Goal: Task Accomplishment & Management: Manage account settings

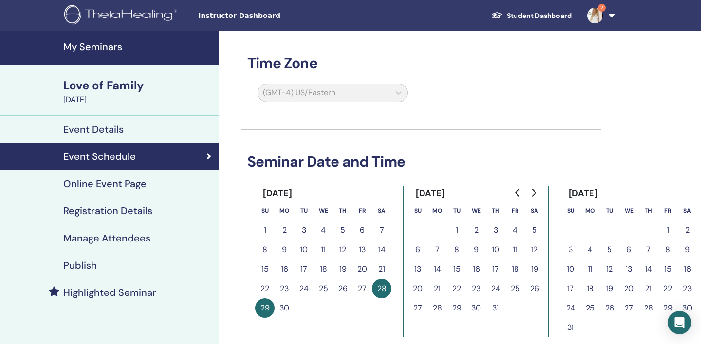
click at [236, 113] on div "Time Zone (GMT-4) US/Eastern Seminar Date and Time [DATE] Su Mo Tu We Th Fr Sa …" at bounding box center [452, 320] width 467 height 579
click at [111, 130] on h4 "Event Details" at bounding box center [93, 130] width 60 height 12
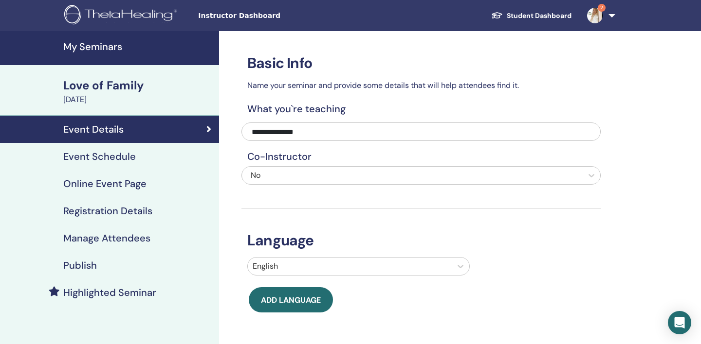
click at [111, 53] on link "My Seminars" at bounding box center [109, 48] width 219 height 34
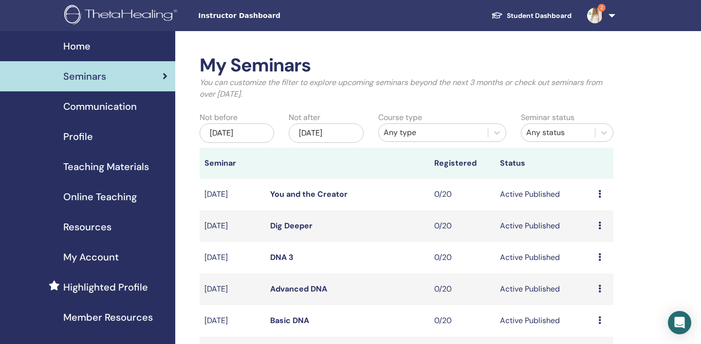
click at [309, 133] on div "Dec/15, 2025" at bounding box center [326, 133] width 74 height 19
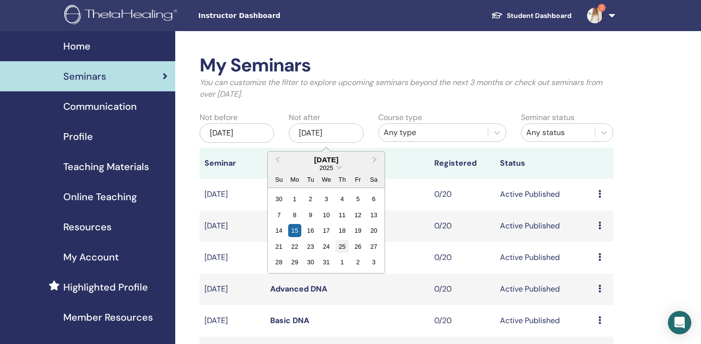
click at [338, 247] on div "25" at bounding box center [341, 246] width 13 height 13
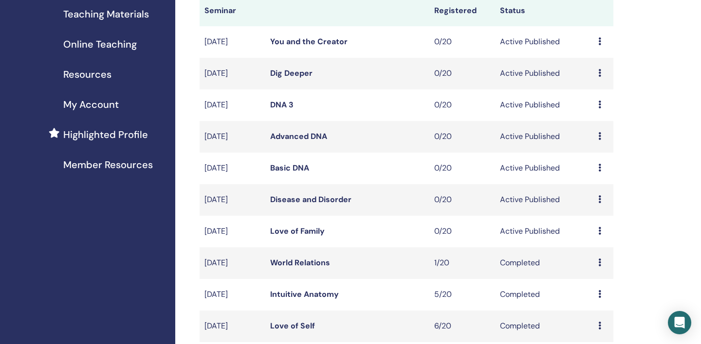
scroll to position [160, 0]
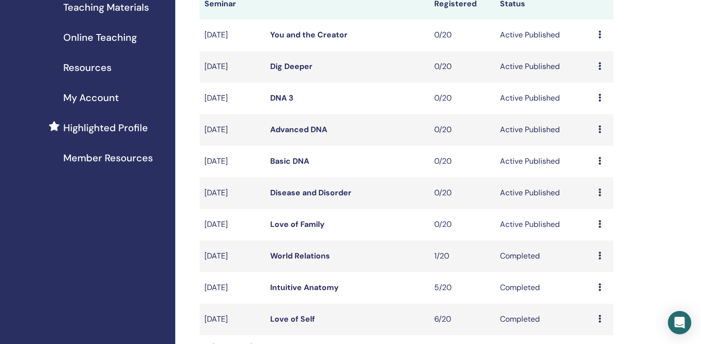
click at [600, 257] on icon at bounding box center [599, 256] width 3 height 8
click at [552, 246] on td "Completed" at bounding box center [544, 257] width 98 height 32
click at [597, 255] on td "Preview Attendees" at bounding box center [603, 257] width 20 height 32
click at [599, 256] on icon at bounding box center [599, 256] width 3 height 8
click at [598, 263] on link "Preview" at bounding box center [591, 263] width 28 height 10
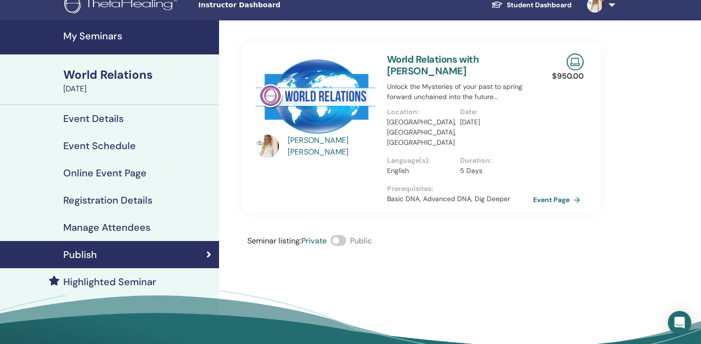
scroll to position [11, 0]
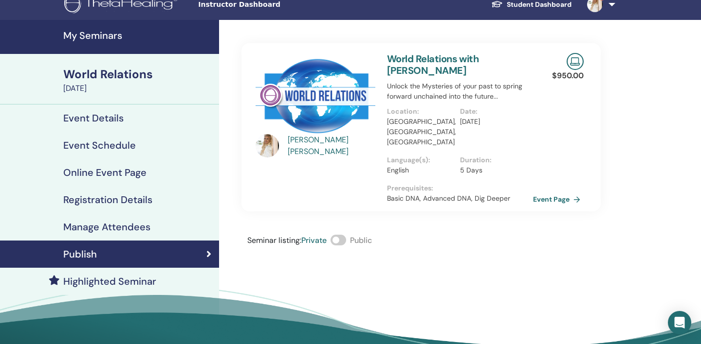
click at [108, 37] on h4 "My Seminars" at bounding box center [138, 36] width 150 height 12
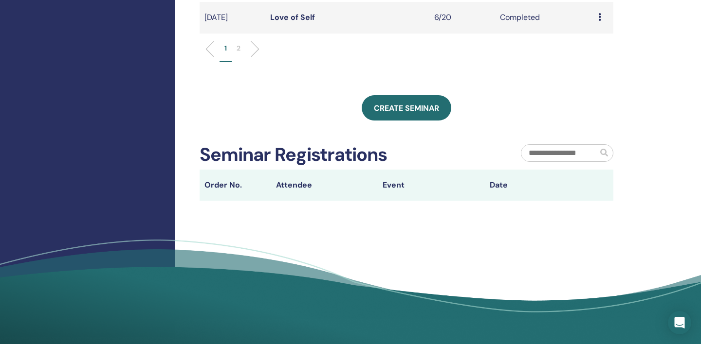
scroll to position [373, 0]
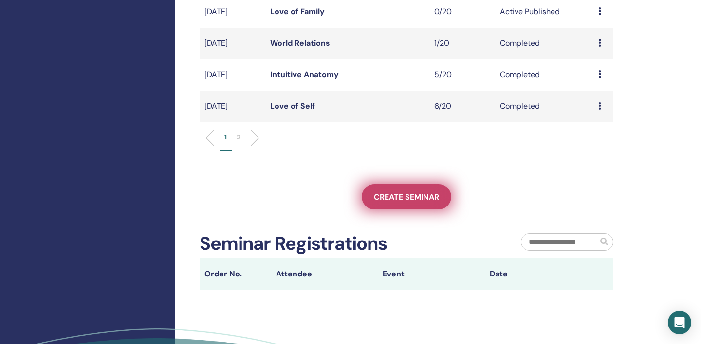
click at [384, 199] on span "Create seminar" at bounding box center [406, 197] width 65 height 10
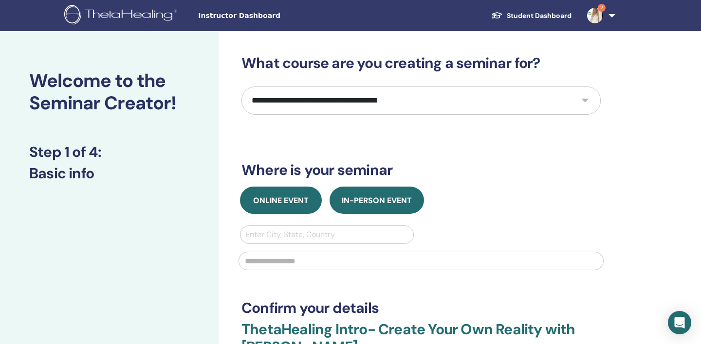
click at [290, 195] on button "Online Event" at bounding box center [281, 200] width 82 height 27
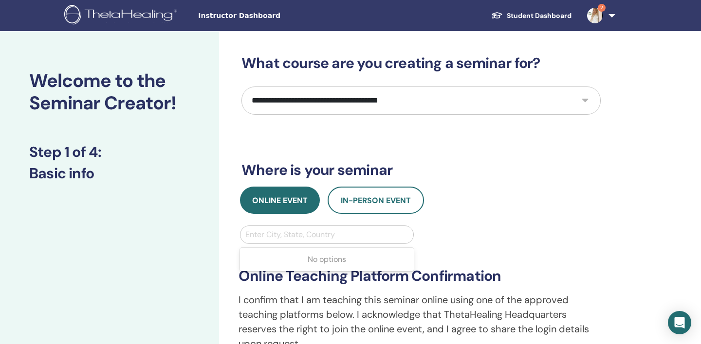
click at [304, 234] on div at bounding box center [326, 235] width 163 height 14
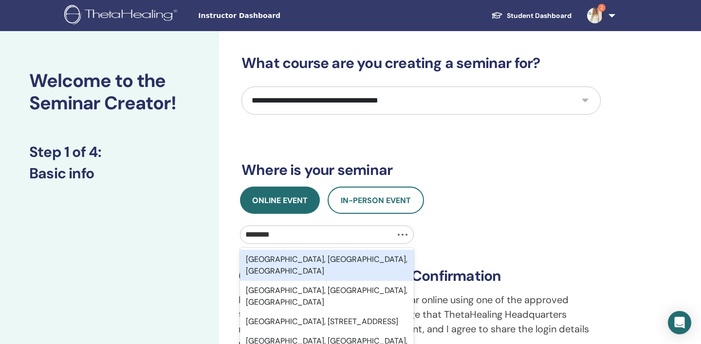
type input "*********"
click at [327, 264] on div "[GEOGRAPHIC_DATA], [GEOGRAPHIC_DATA], [GEOGRAPHIC_DATA]" at bounding box center [327, 265] width 174 height 31
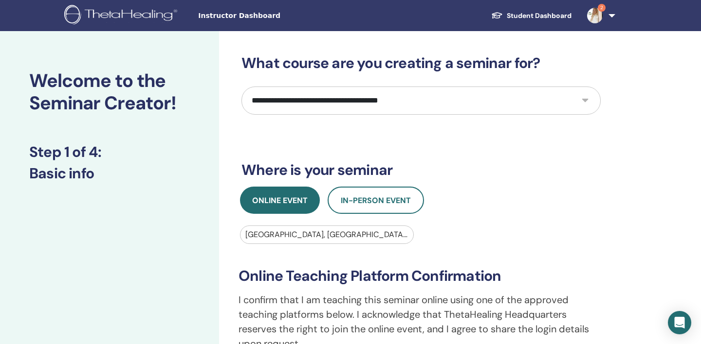
click at [371, 109] on select "**********" at bounding box center [420, 101] width 359 height 28
select select "**"
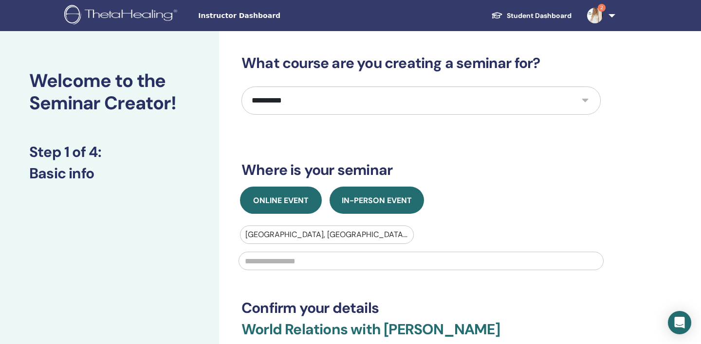
click at [308, 200] on span "Online Event" at bounding box center [280, 201] width 55 height 10
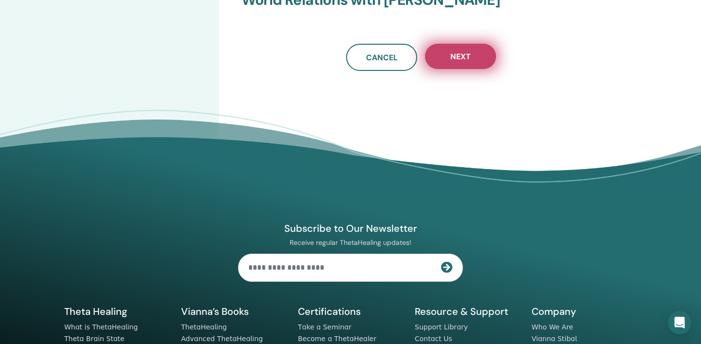
click at [443, 62] on button "Next" at bounding box center [460, 56] width 71 height 25
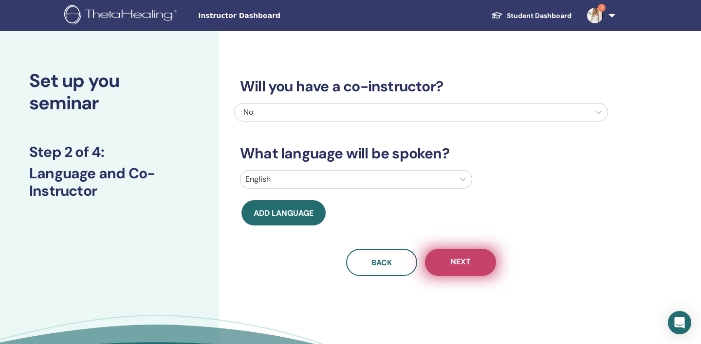
click at [451, 263] on span "Next" at bounding box center [460, 263] width 20 height 12
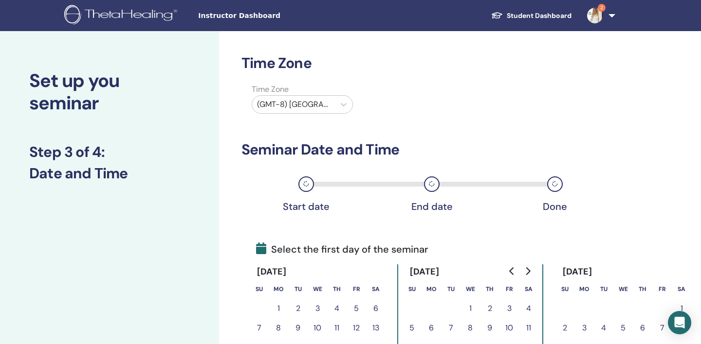
scroll to position [2, 0]
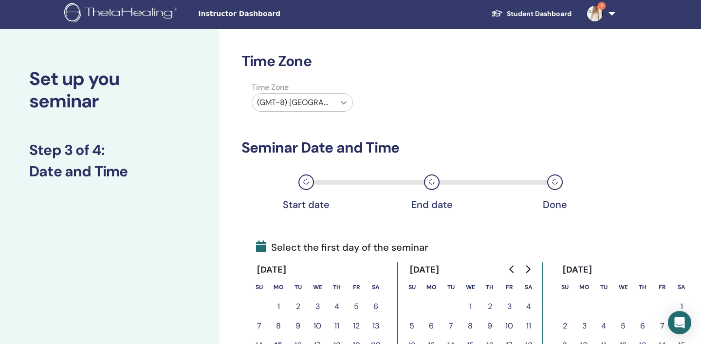
click at [336, 102] on div at bounding box center [344, 103] width 18 height 18
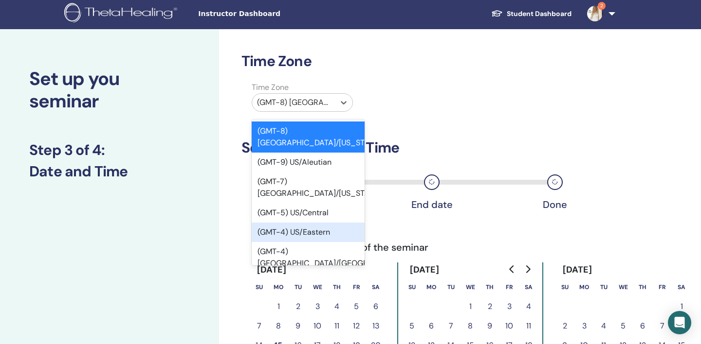
click at [332, 223] on div "(GMT-4) US/Eastern" at bounding box center [308, 232] width 113 height 19
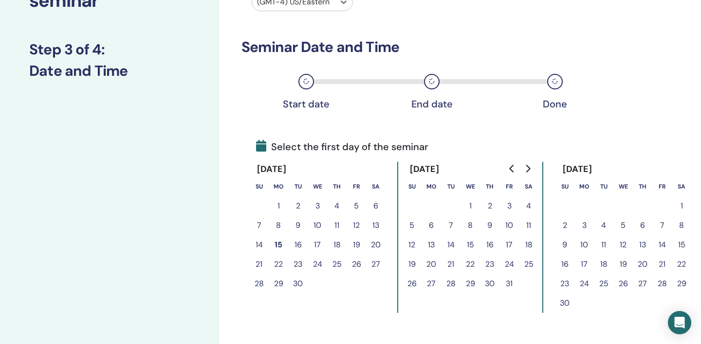
scroll to position [104, 0]
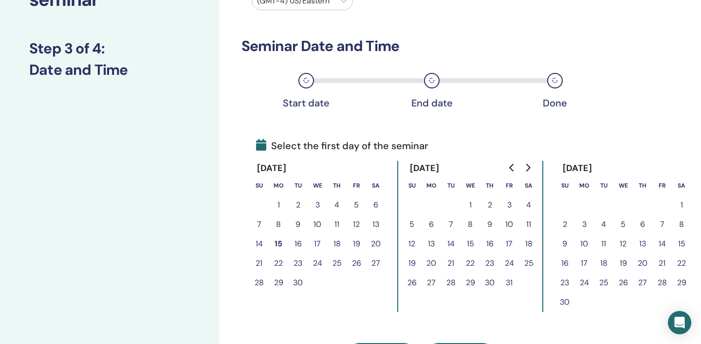
click at [582, 226] on button "3" at bounding box center [583, 224] width 19 height 19
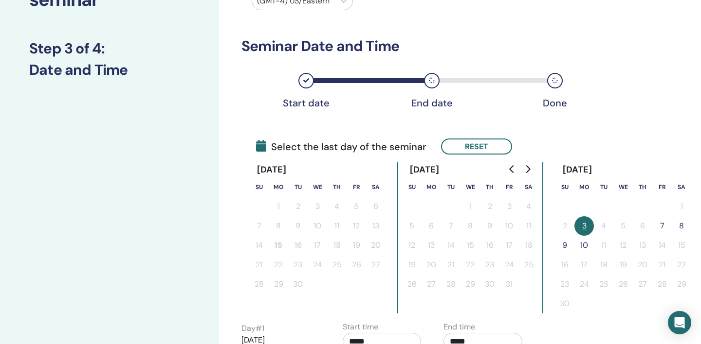
click at [663, 228] on button "7" at bounding box center [661, 226] width 19 height 19
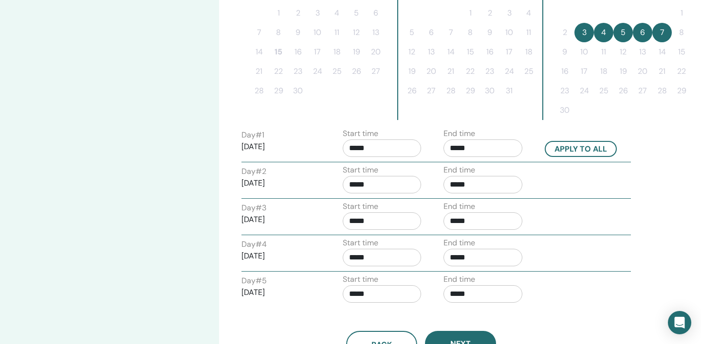
scroll to position [306, 0]
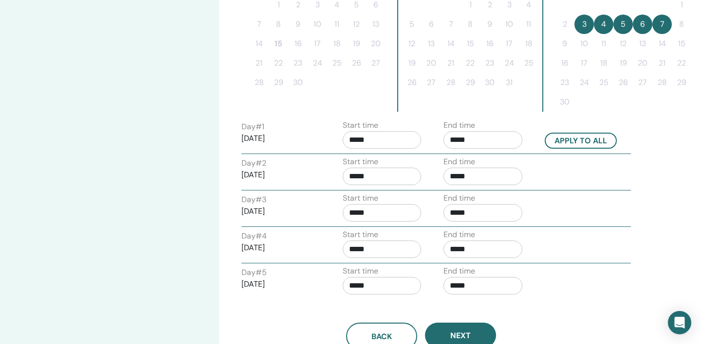
click at [362, 143] on input "*****" at bounding box center [382, 140] width 79 height 18
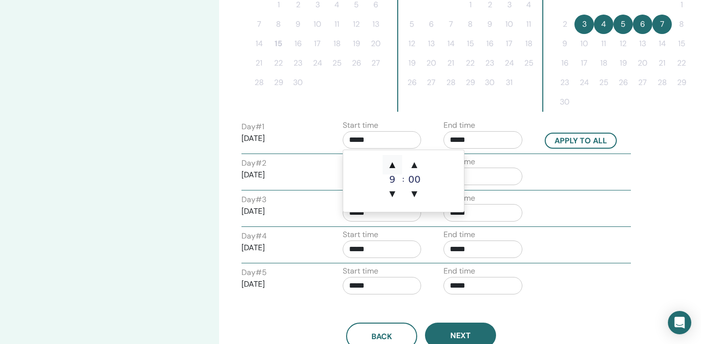
click at [393, 163] on span "▲" at bounding box center [391, 164] width 19 height 19
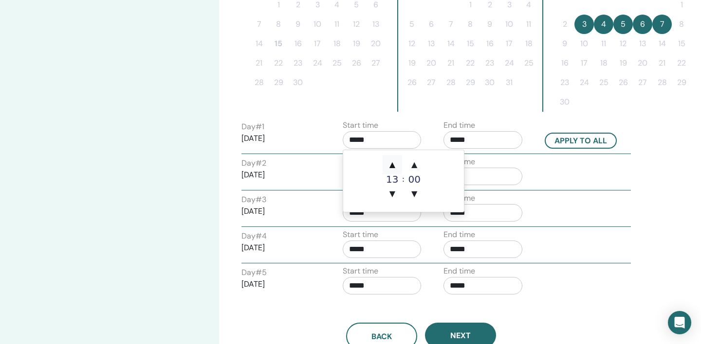
type input "*****"
click at [393, 163] on span "▲" at bounding box center [391, 164] width 19 height 19
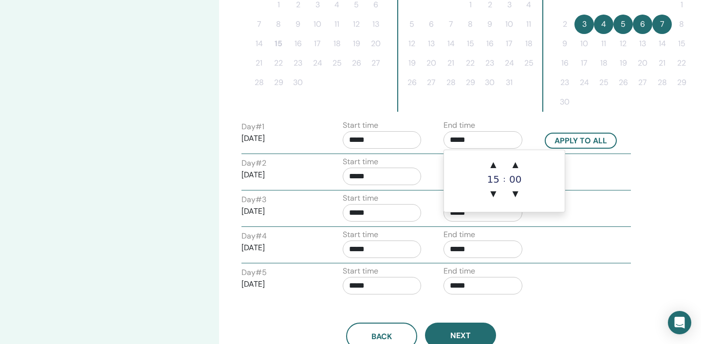
click at [455, 141] on input "*****" at bounding box center [482, 140] width 79 height 18
click at [493, 192] on span "▼" at bounding box center [492, 193] width 19 height 19
click at [492, 164] on span "▲" at bounding box center [492, 164] width 19 height 19
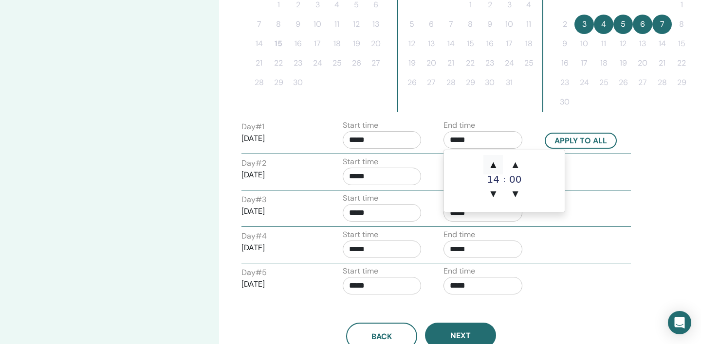
click at [492, 164] on span "▲" at bounding box center [492, 164] width 19 height 19
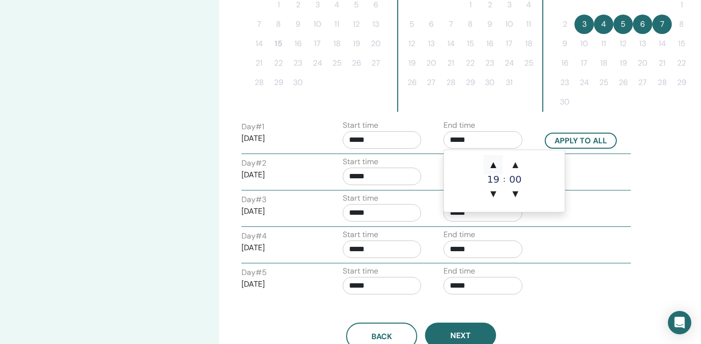
click at [492, 164] on span "▲" at bounding box center [492, 164] width 19 height 19
click at [493, 166] on span "▲" at bounding box center [492, 164] width 19 height 19
type input "*****"
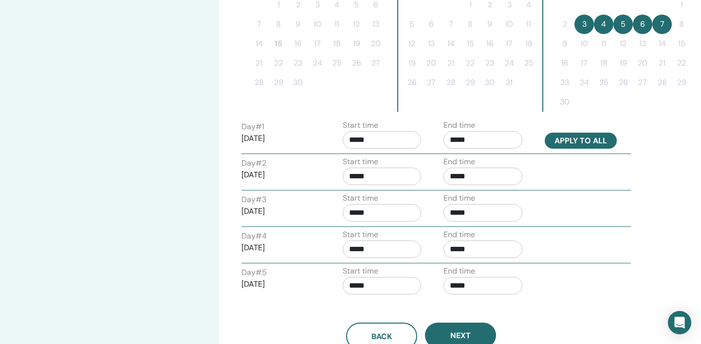
click at [552, 141] on button "Apply to all" at bounding box center [580, 141] width 72 height 16
type input "*****"
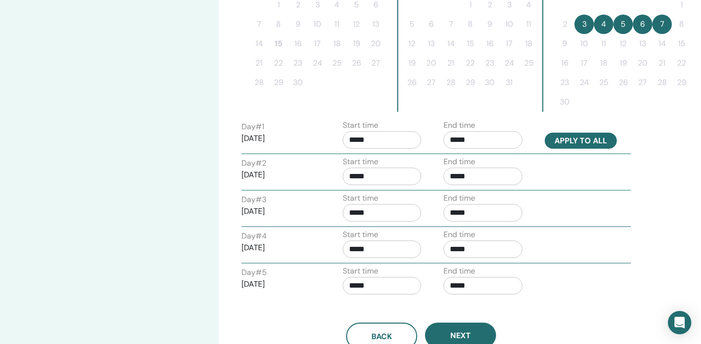
type input "*****"
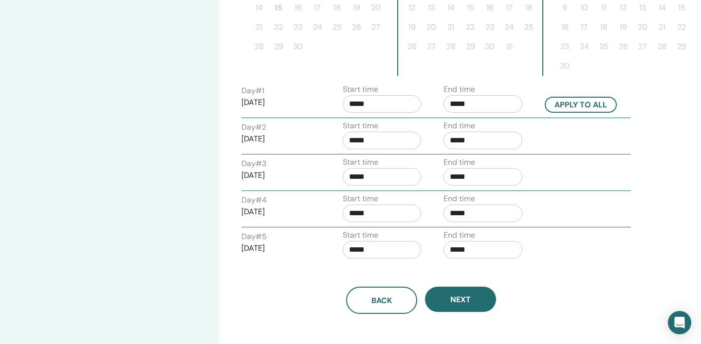
scroll to position [347, 0]
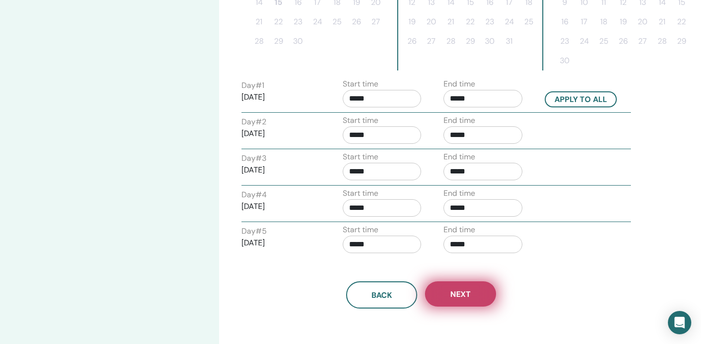
click at [438, 298] on button "Next" at bounding box center [460, 294] width 71 height 25
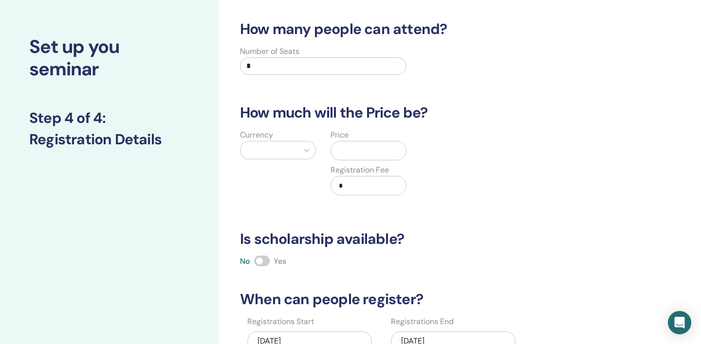
scroll to position [0, 0]
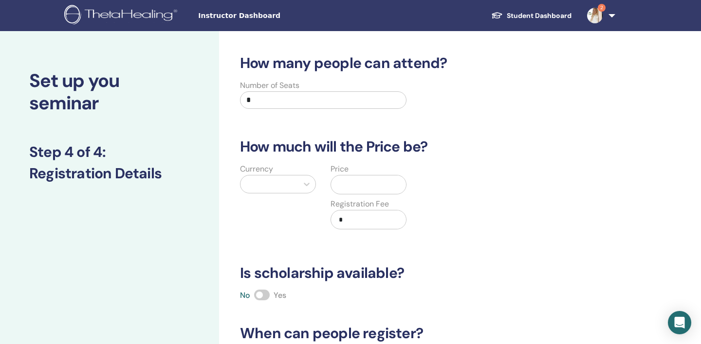
click at [347, 186] on input "text" at bounding box center [370, 185] width 71 height 18
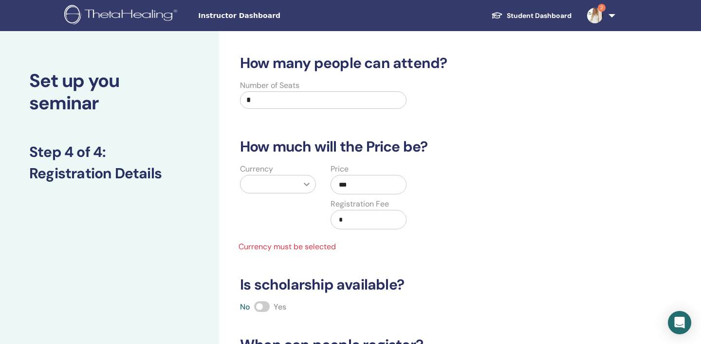
type input "***"
click at [299, 182] on div at bounding box center [307, 185] width 18 height 18
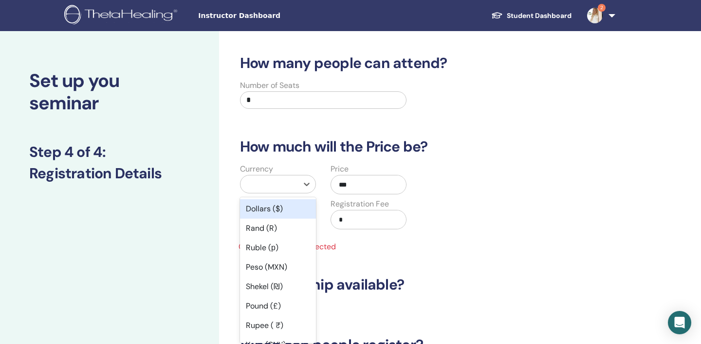
click at [295, 210] on div "Dollars ($)" at bounding box center [278, 208] width 76 height 19
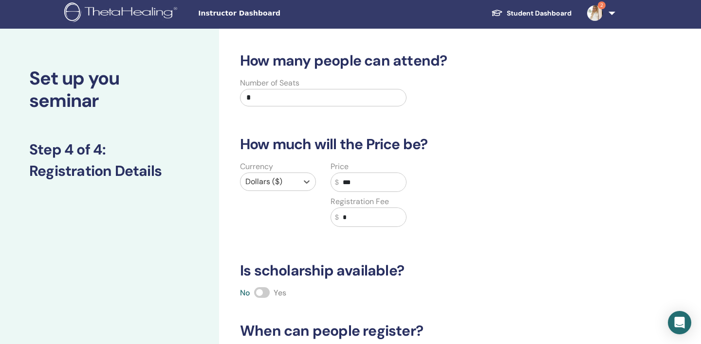
scroll to position [4, 0]
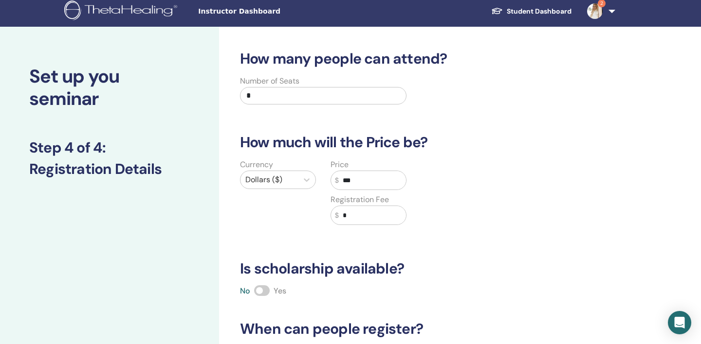
click at [315, 93] on input "*" at bounding box center [323, 96] width 166 height 18
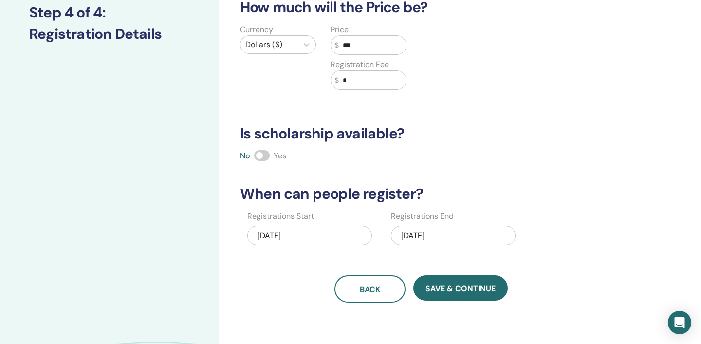
scroll to position [145, 0]
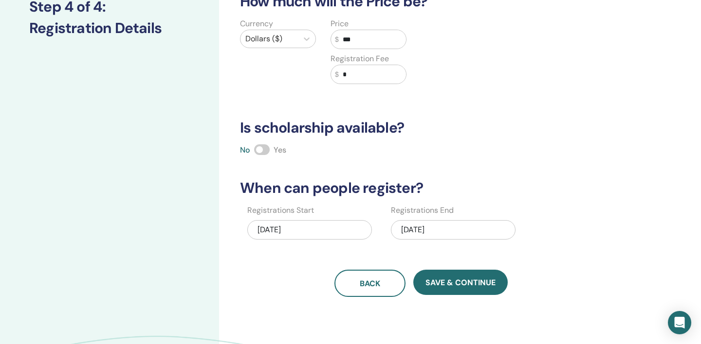
type input "**"
click at [411, 230] on div "11/07/2025" at bounding box center [453, 229] width 125 height 19
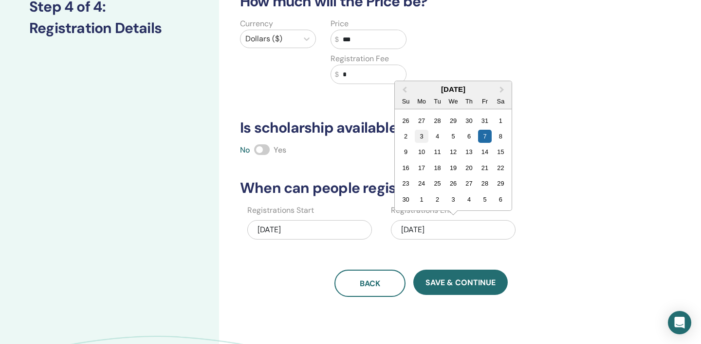
click at [425, 139] on div "3" at bounding box center [421, 136] width 13 height 13
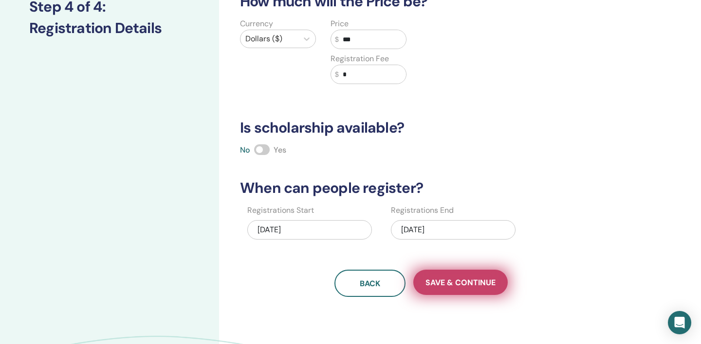
click at [440, 284] on span "Save & Continue" at bounding box center [460, 283] width 70 height 10
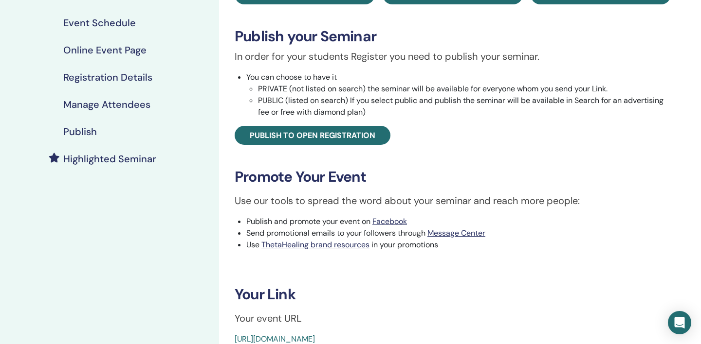
scroll to position [137, 0]
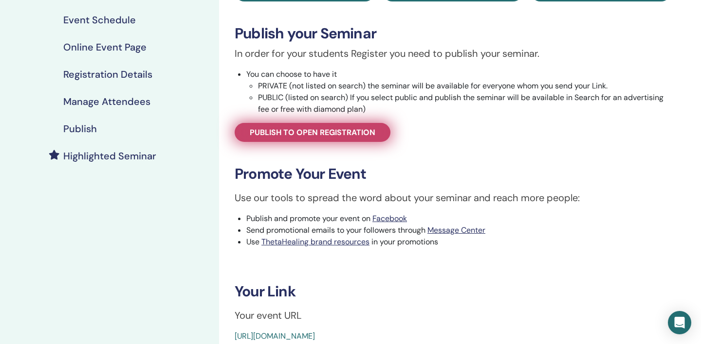
click at [372, 137] on span "Publish to open registration" at bounding box center [313, 132] width 126 height 10
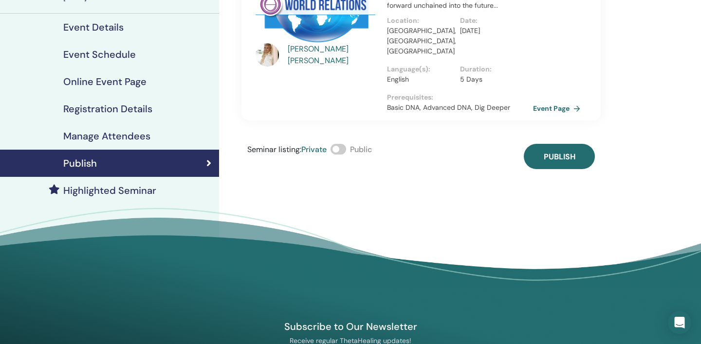
scroll to position [101, 0]
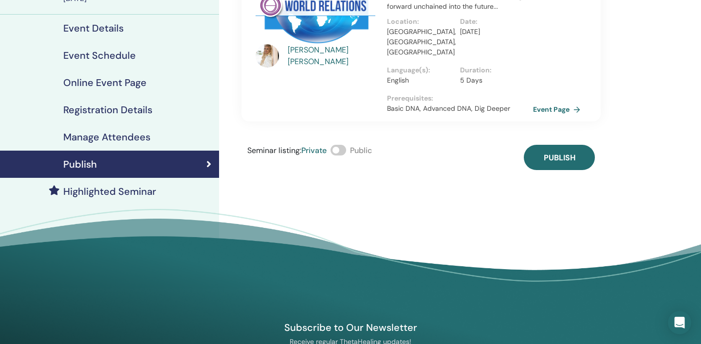
click at [340, 145] on span at bounding box center [338, 150] width 16 height 11
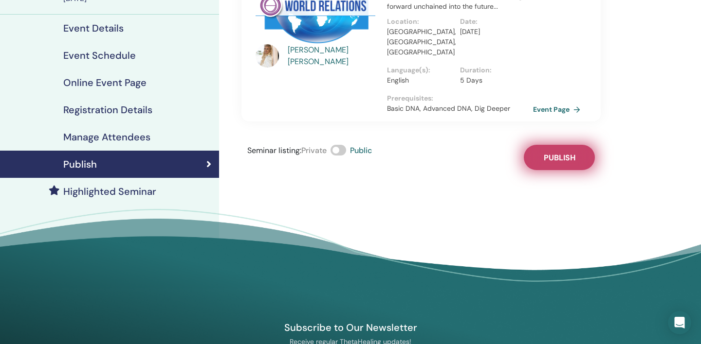
click at [539, 145] on button "Publish" at bounding box center [559, 157] width 71 height 25
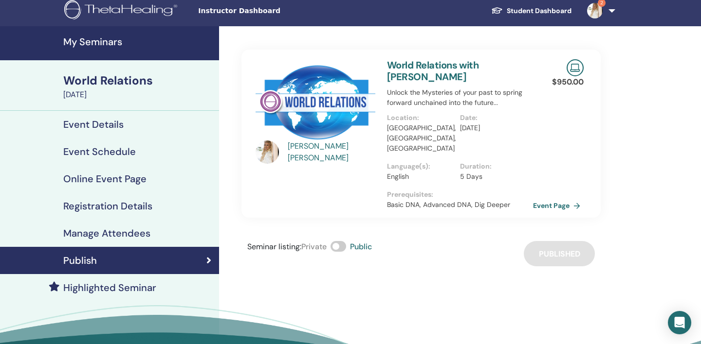
scroll to position [0, 0]
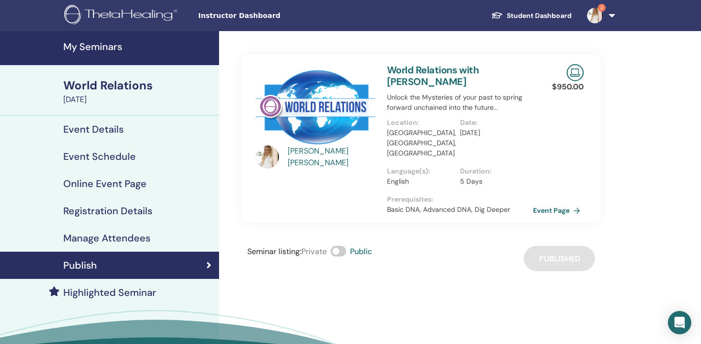
click at [116, 45] on h4 "My Seminars" at bounding box center [138, 47] width 150 height 12
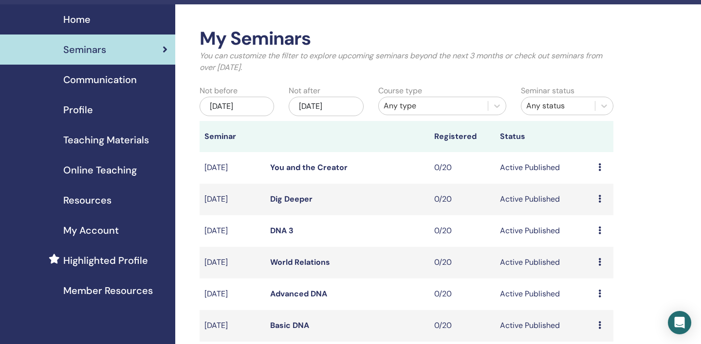
scroll to position [27, 0]
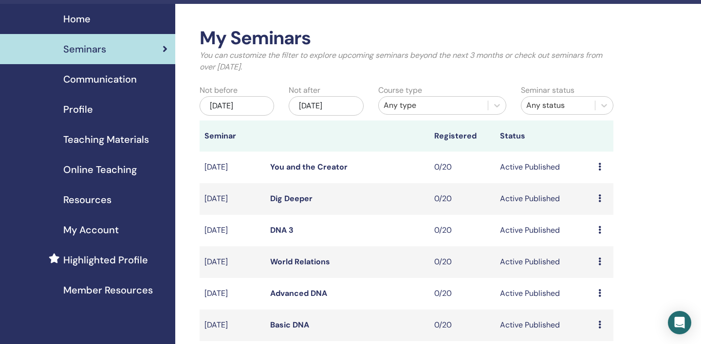
click at [319, 108] on div "Dec/15, 2025" at bounding box center [326, 105] width 74 height 19
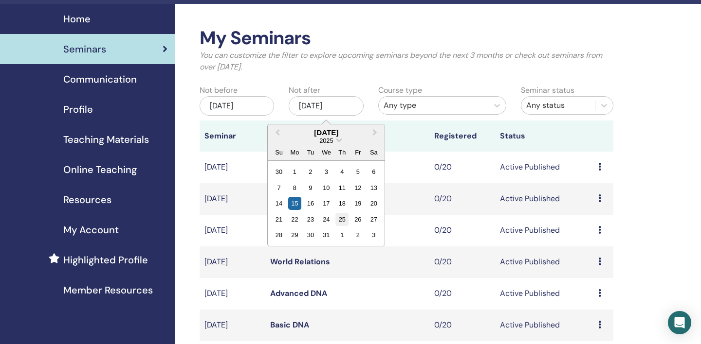
click at [344, 220] on div "25" at bounding box center [341, 219] width 13 height 13
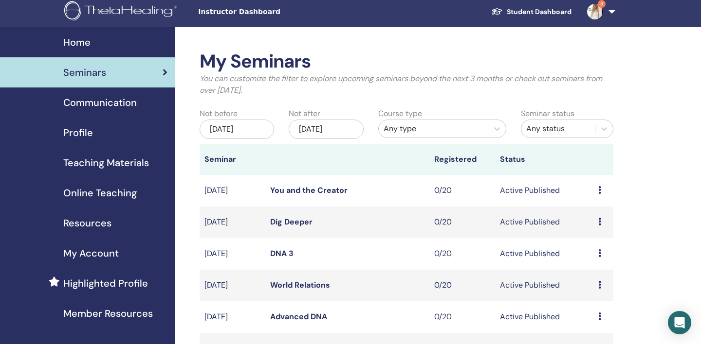
scroll to position [0, 0]
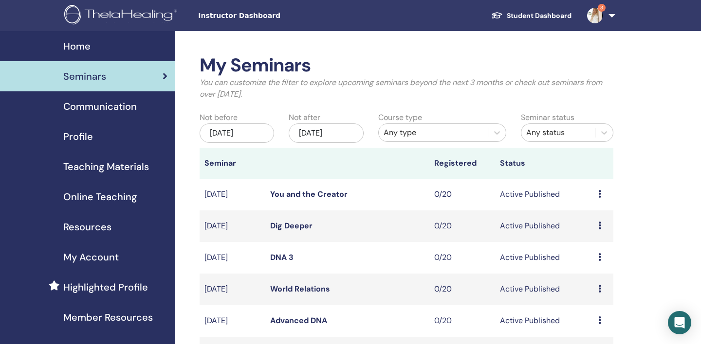
click at [595, 18] on img at bounding box center [595, 16] width 16 height 16
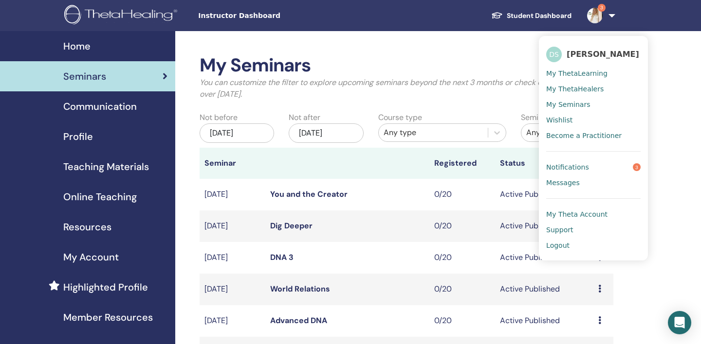
click at [599, 173] on link "Notifications 3" at bounding box center [593, 168] width 94 height 16
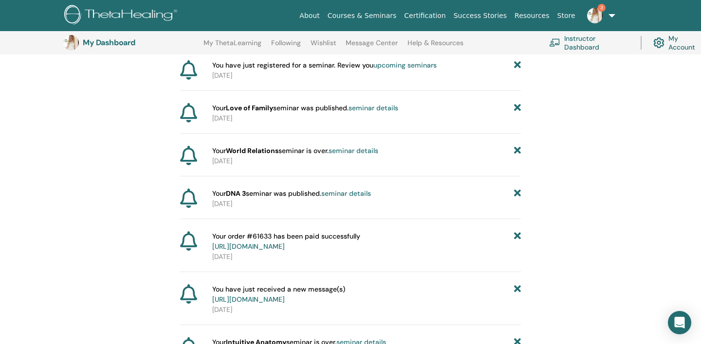
scroll to position [223, 0]
click at [285, 246] on link "[URL][DOMAIN_NAME]" at bounding box center [248, 246] width 72 height 9
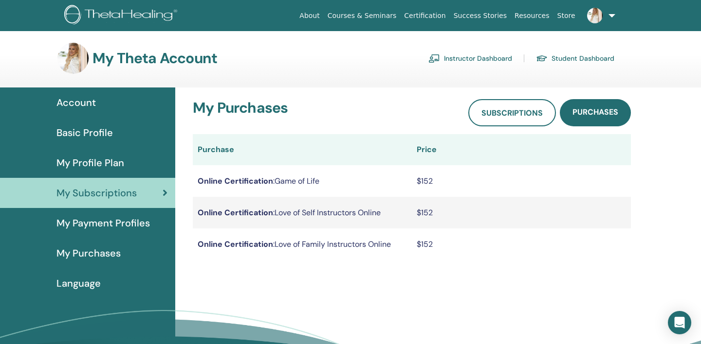
click at [73, 101] on span "Account" at bounding box center [75, 102] width 39 height 15
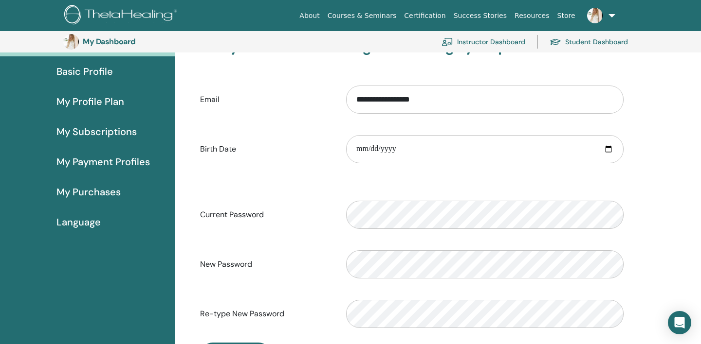
scroll to position [71, 0]
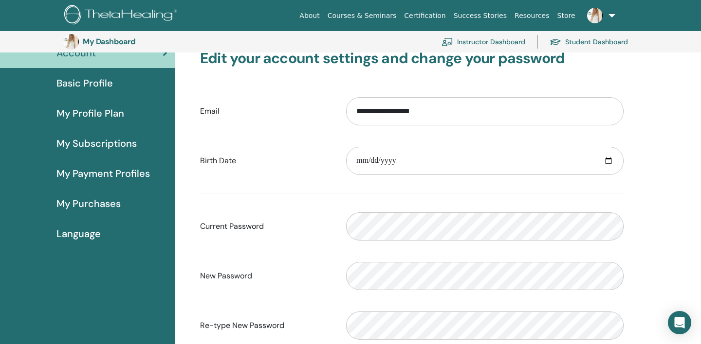
click at [110, 206] on span "My Purchases" at bounding box center [88, 204] width 64 height 15
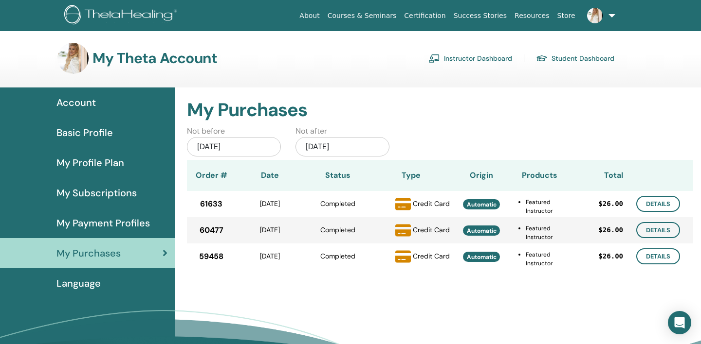
click at [460, 58] on link "Instructor Dashboard" at bounding box center [470, 59] width 84 height 16
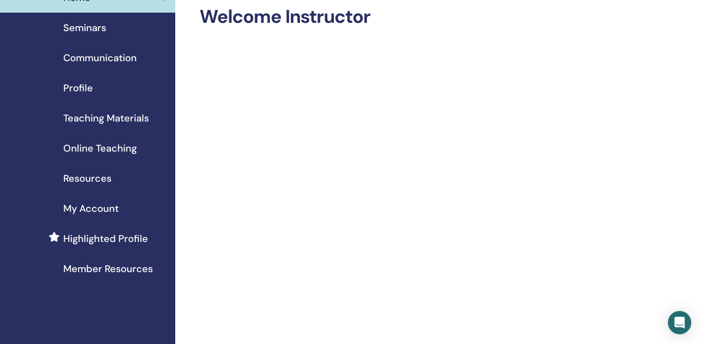
scroll to position [53, 0]
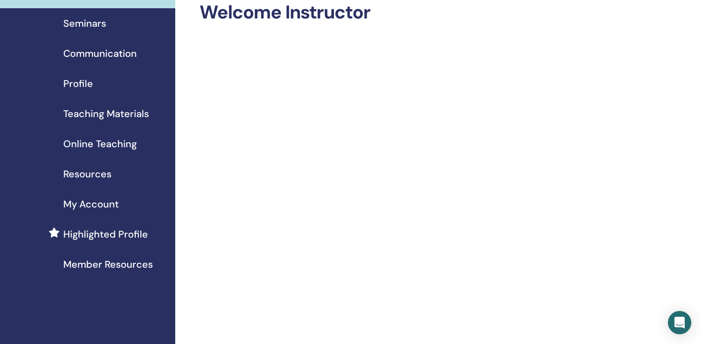
click at [87, 209] on span "My Account" at bounding box center [90, 204] width 55 height 15
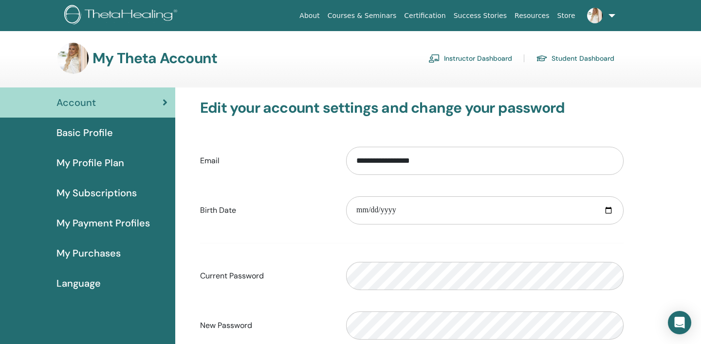
click at [611, 20] on link at bounding box center [599, 15] width 40 height 31
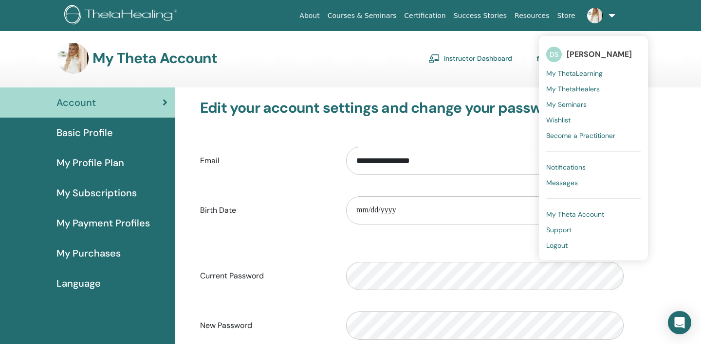
click at [599, 215] on span "My Theta Account" at bounding box center [575, 214] width 58 height 9
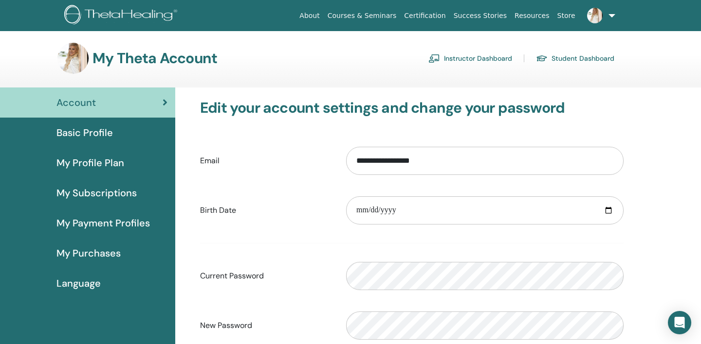
click at [85, 192] on span "My Subscriptions" at bounding box center [96, 193] width 80 height 15
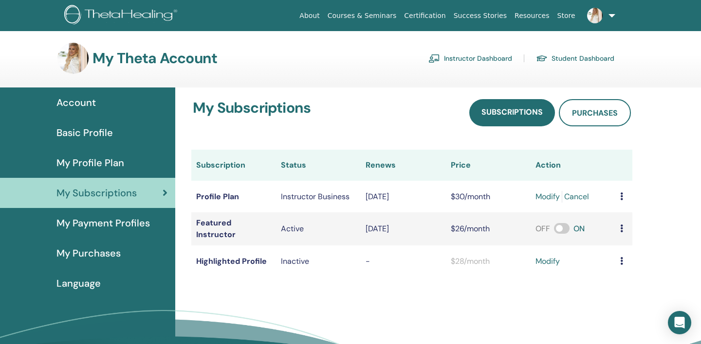
click at [620, 261] on icon at bounding box center [621, 261] width 3 height 8
click at [673, 320] on icon "Open Intercom Messenger" at bounding box center [679, 323] width 13 height 13
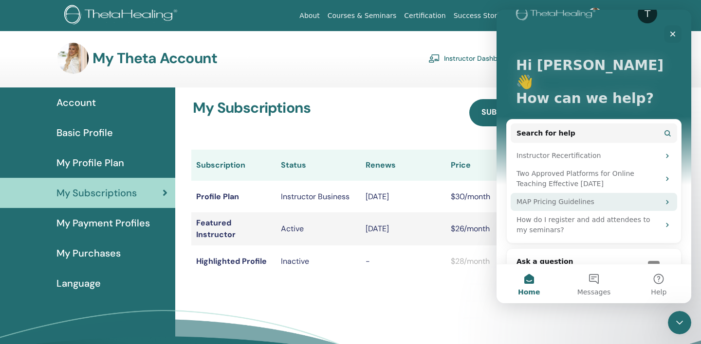
scroll to position [17, 0]
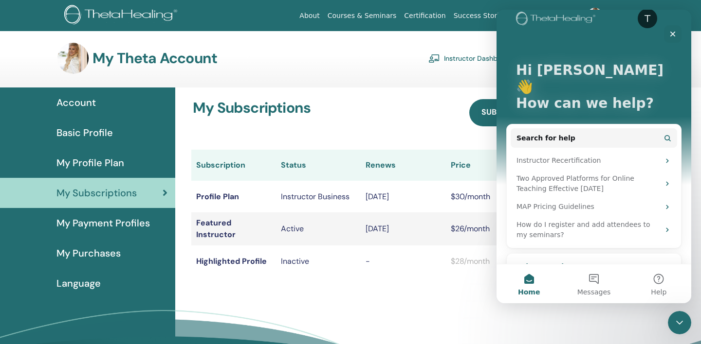
click at [609, 272] on div "AI Agent and team can help" at bounding box center [579, 277] width 127 height 10
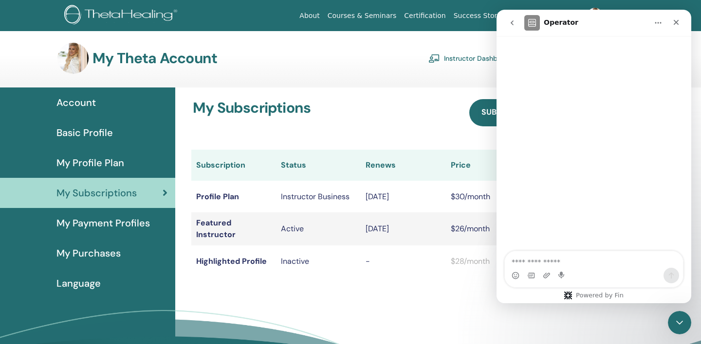
scroll to position [0, 0]
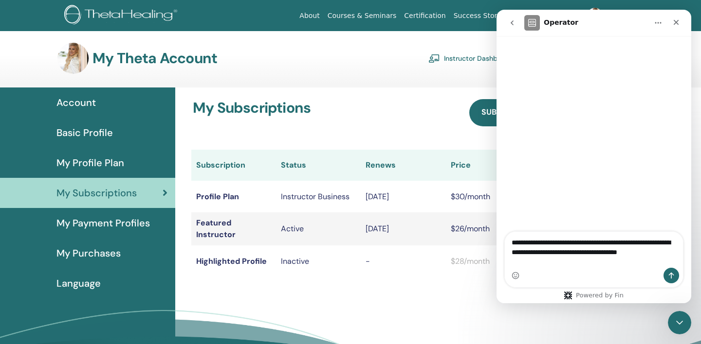
type textarea "**********"
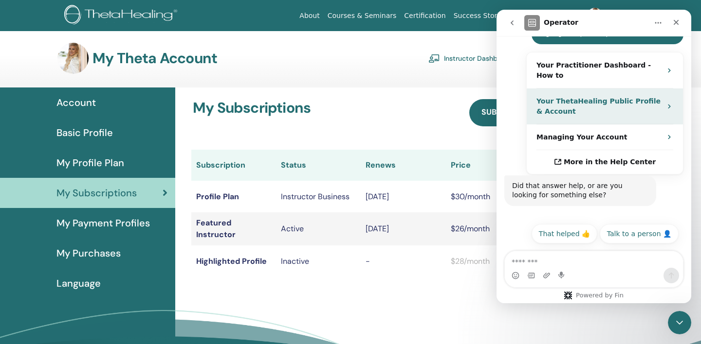
scroll to position [185, 0]
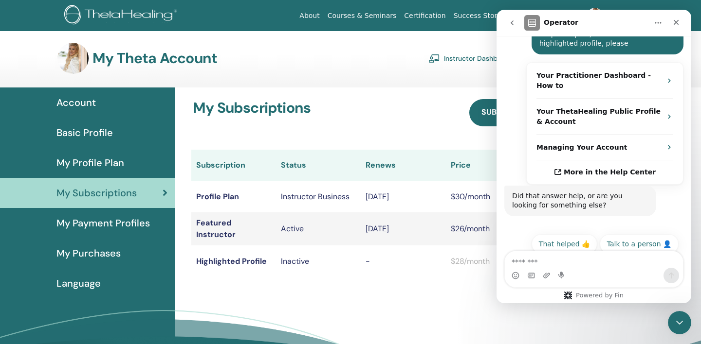
click at [433, 297] on div "My Subscriptions Subscriptions Purchases Subscription Status Renews Price Actio…" at bounding box center [437, 248] width 525 height 320
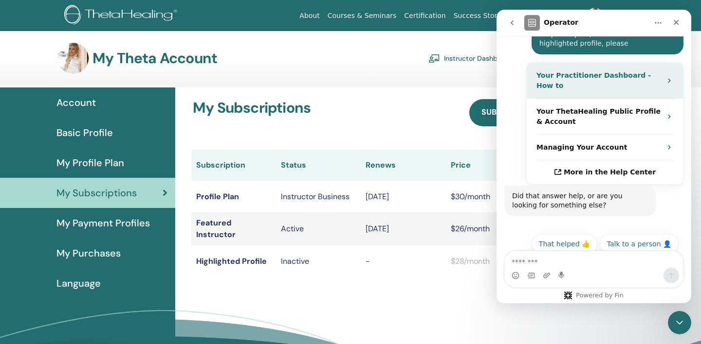
click at [550, 79] on strong "Your Practitioner Dashboard - How to" at bounding box center [593, 81] width 114 height 18
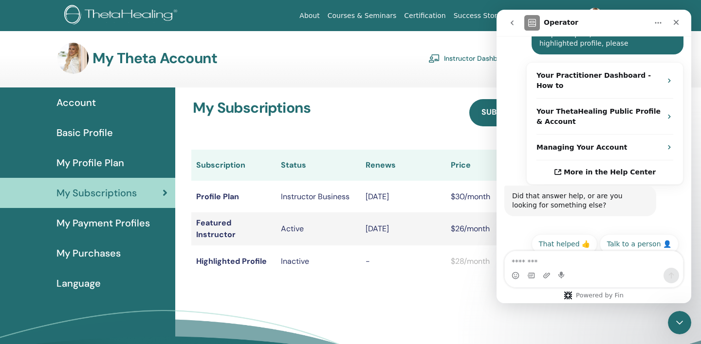
scroll to position [0, 0]
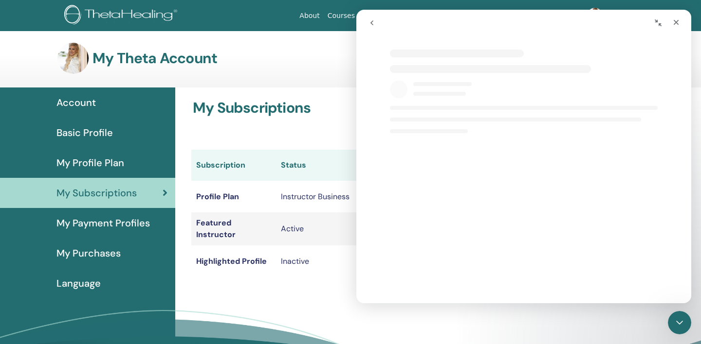
select select "**"
click at [91, 130] on span "Basic Profile" at bounding box center [84, 133] width 56 height 15
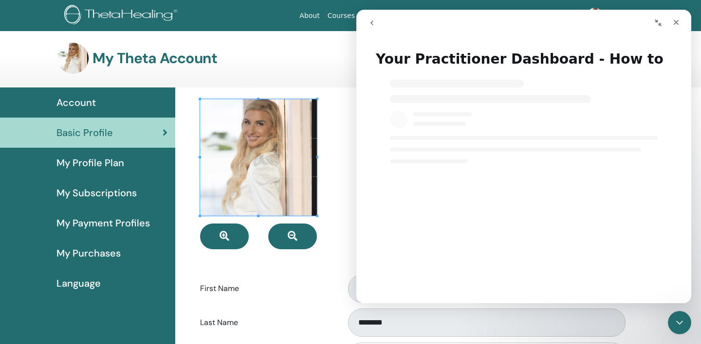
select select "**"
click at [311, 46] on div "My Theta Account Instructor Dashboard Student Dashboard" at bounding box center [335, 58] width 557 height 31
click at [659, 22] on icon "Collapse window" at bounding box center [658, 23] width 8 height 8
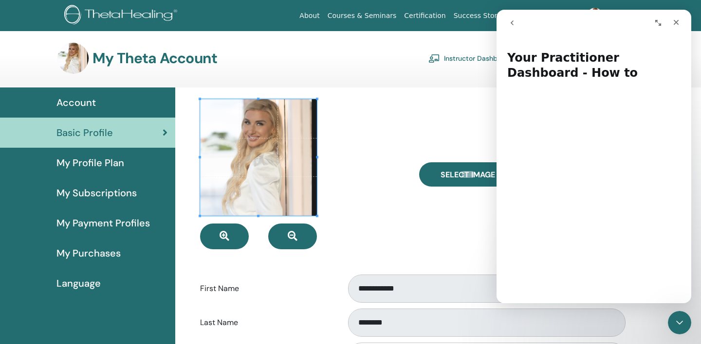
click at [373, 173] on div at bounding box center [302, 174] width 219 height 150
click at [91, 165] on span "My Profile Plan" at bounding box center [90, 163] width 68 height 15
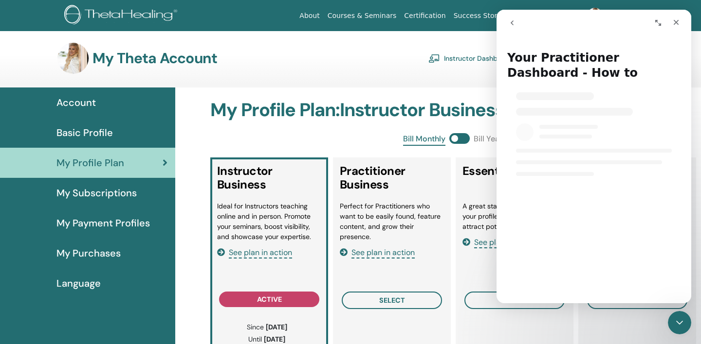
select select "**"
click at [658, 23] on icon "Expand window" at bounding box center [658, 23] width 8 height 8
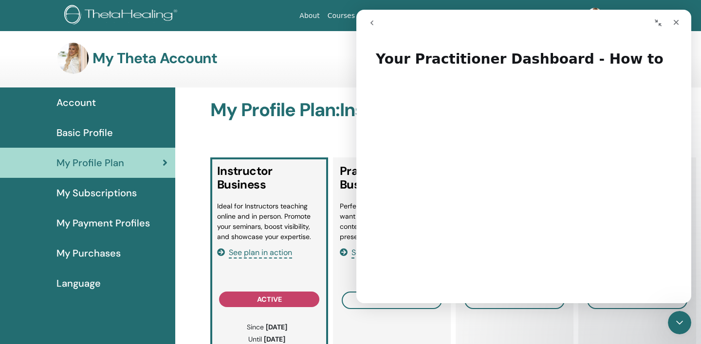
click at [658, 23] on icon "Collapse window" at bounding box center [658, 23] width 8 height 8
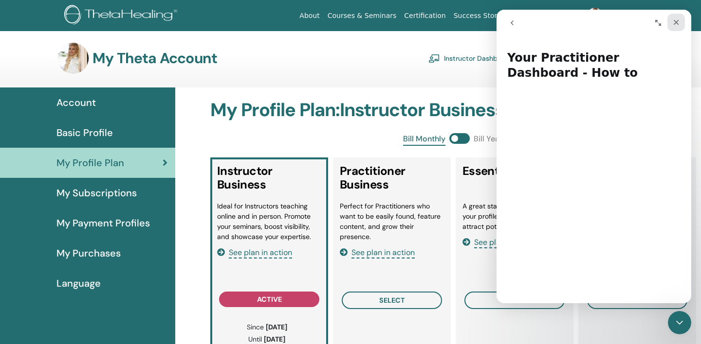
click at [677, 25] on icon "Close" at bounding box center [676, 22] width 8 height 8
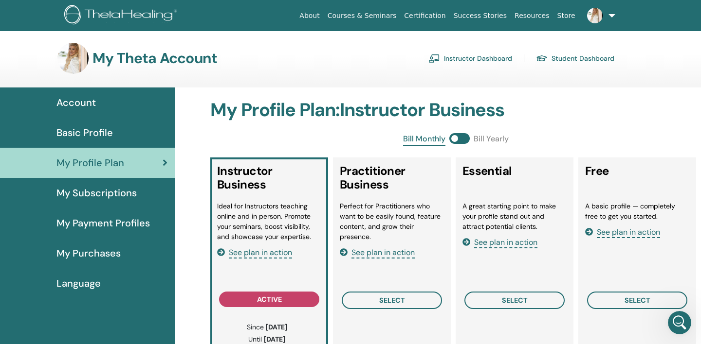
select select "**"
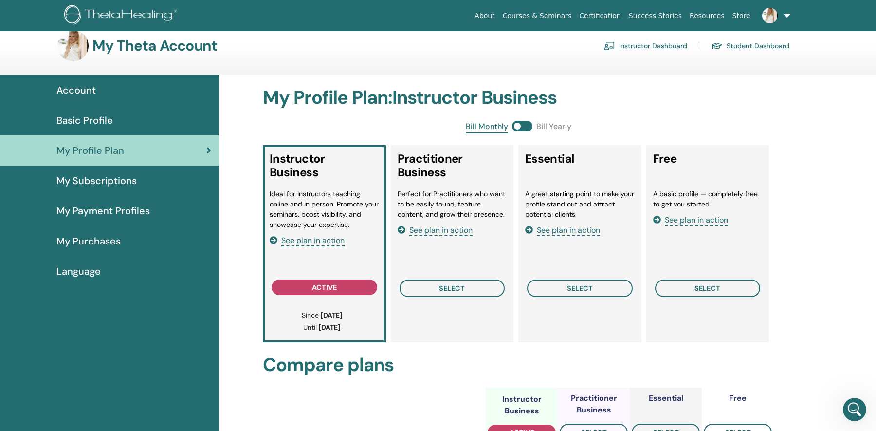
scroll to position [6, 0]
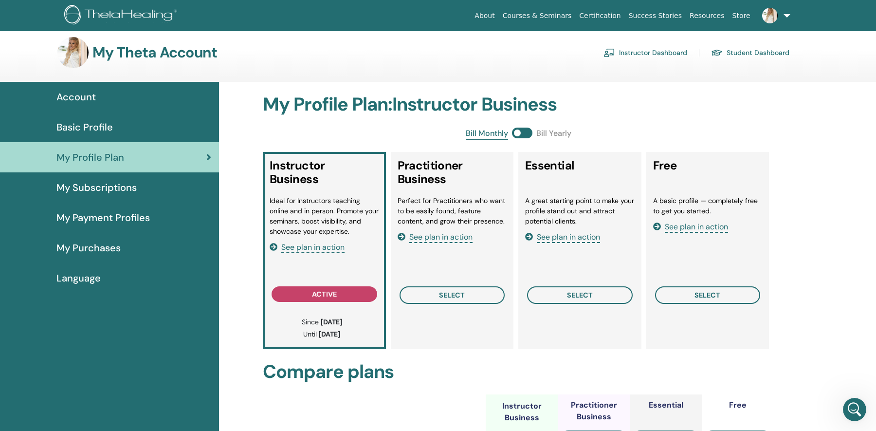
click at [105, 184] on span "My Subscriptions" at bounding box center [96, 187] width 80 height 15
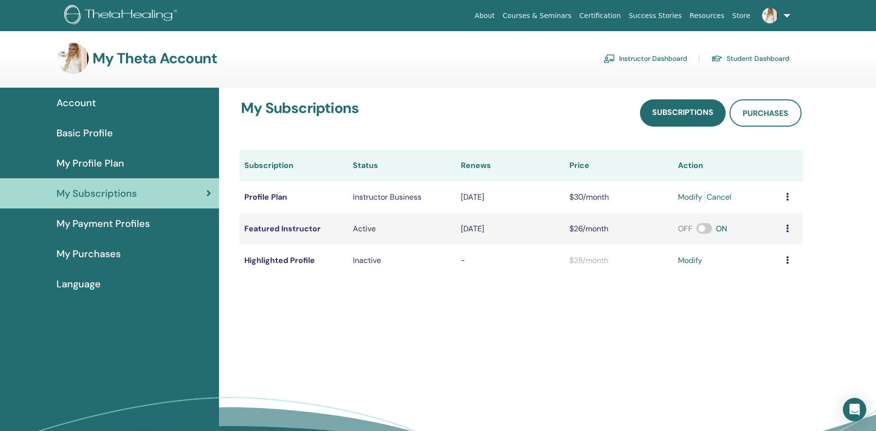
click at [689, 260] on link "modify" at bounding box center [690, 260] width 24 height 12
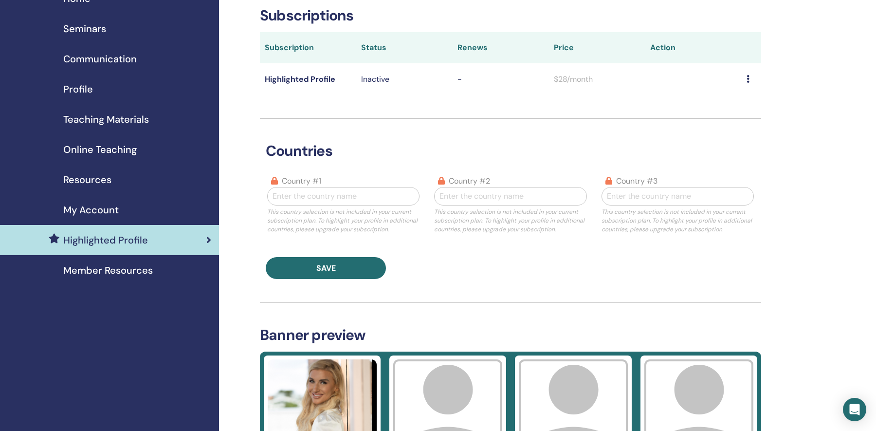
scroll to position [49, 0]
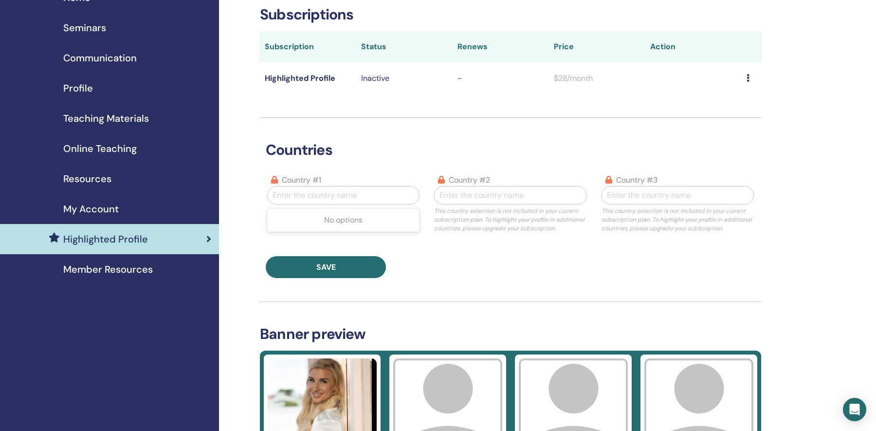
click at [320, 192] on div at bounding box center [343, 195] width 142 height 14
type input "**********"
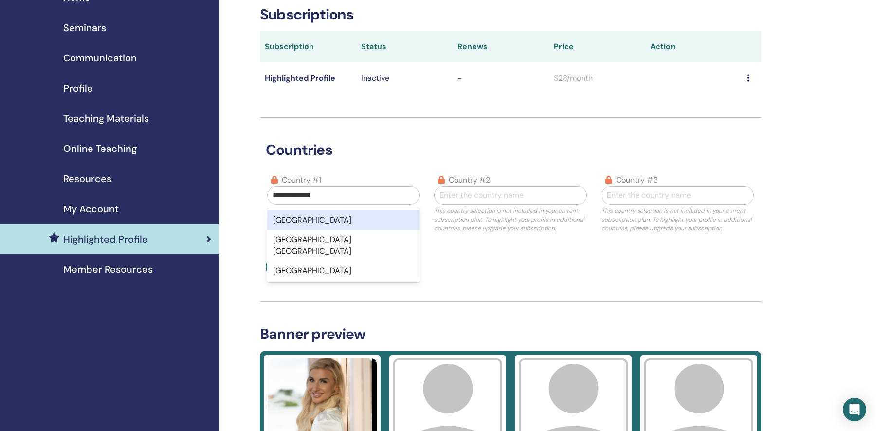
click at [325, 223] on div "[GEOGRAPHIC_DATA]" at bounding box center [343, 219] width 152 height 19
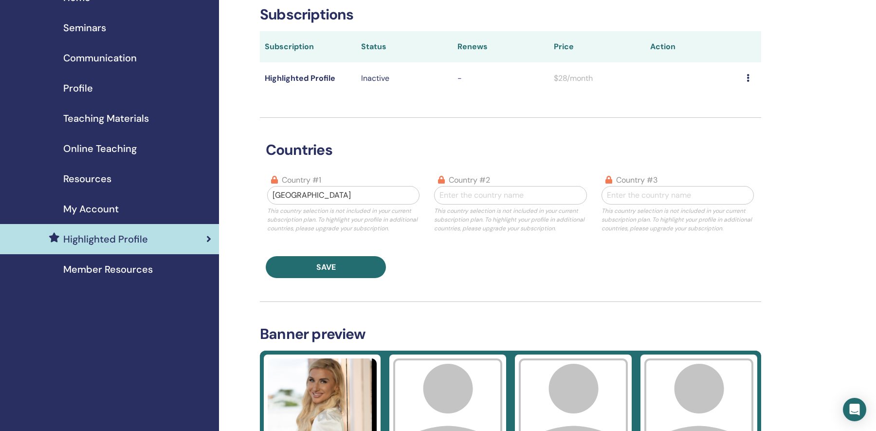
click at [449, 197] on div at bounding box center [510, 195] width 142 height 14
type input "******"
click at [471, 220] on div "Canada" at bounding box center [510, 219] width 152 height 19
click at [612, 195] on div at bounding box center [678, 195] width 142 height 14
type input "*"
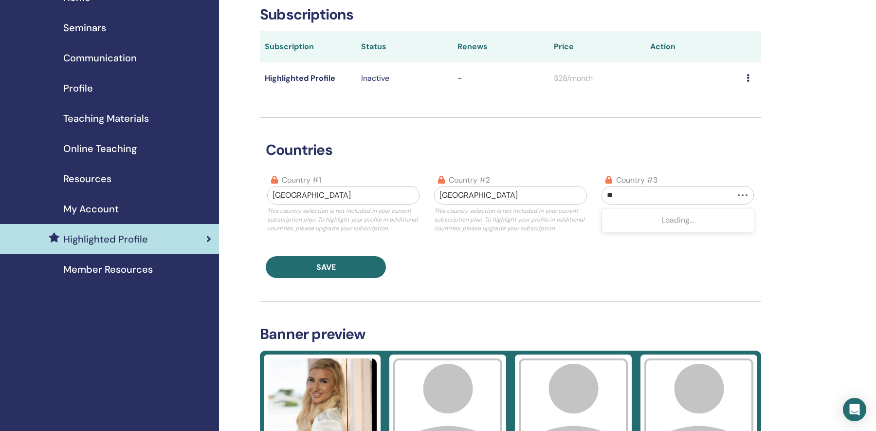
type input "*"
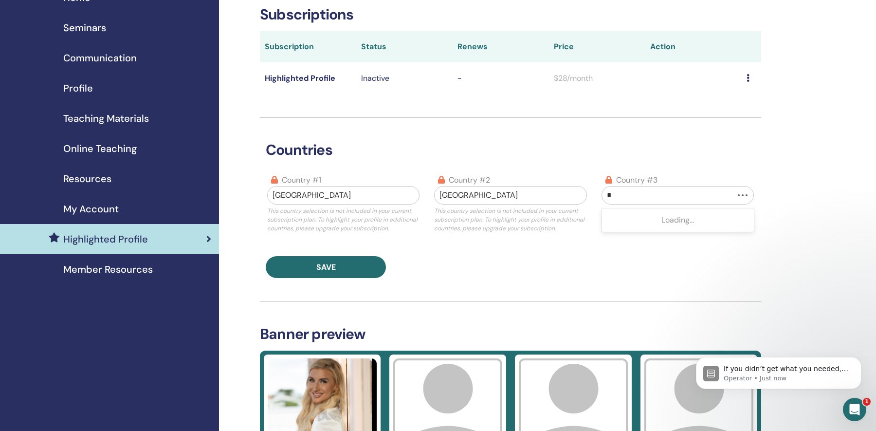
scroll to position [0, 0]
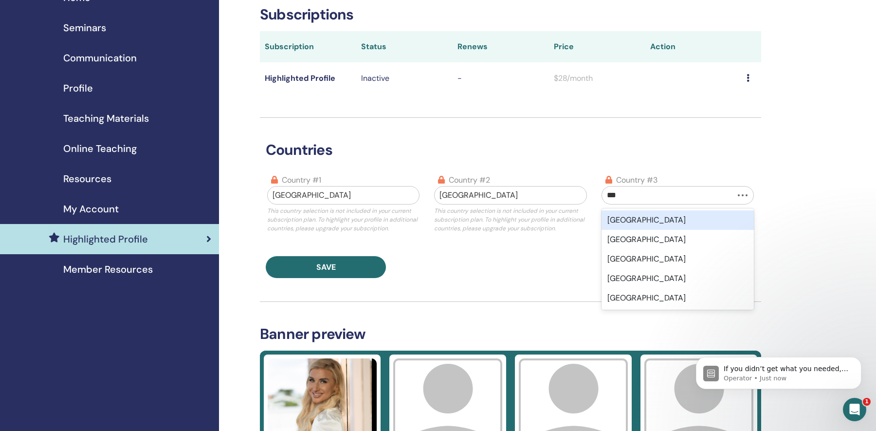
type input "****"
click at [619, 223] on div "Great Britain" at bounding box center [677, 219] width 152 height 19
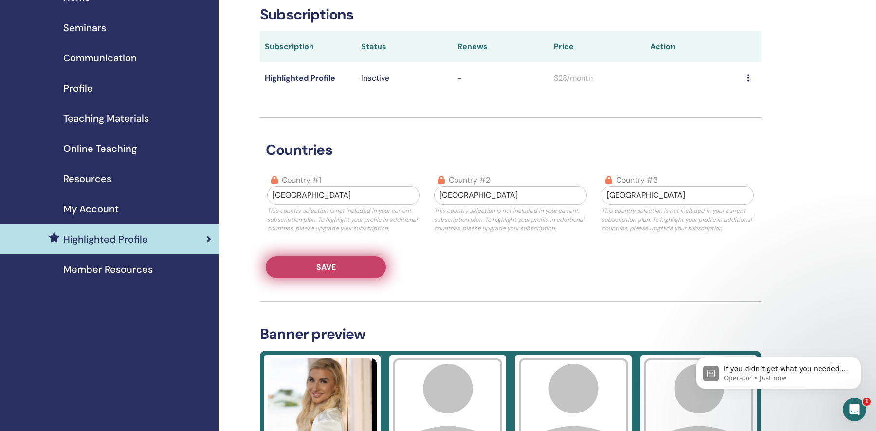
click at [364, 266] on button "Save" at bounding box center [326, 267] width 120 height 22
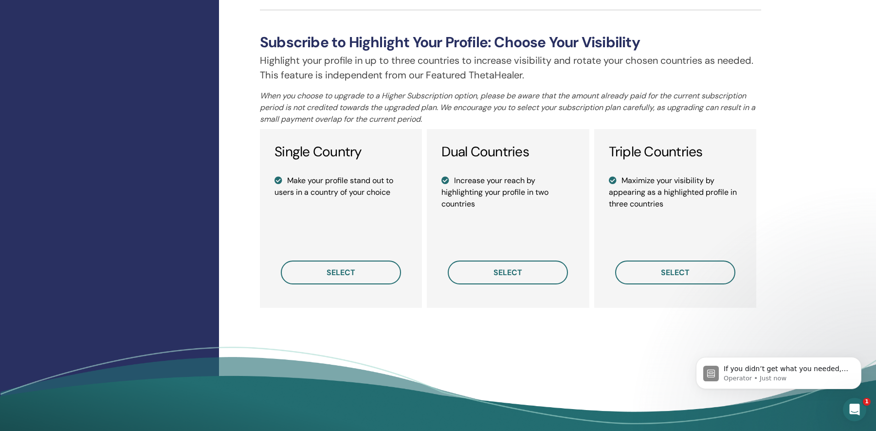
scroll to position [648, 0]
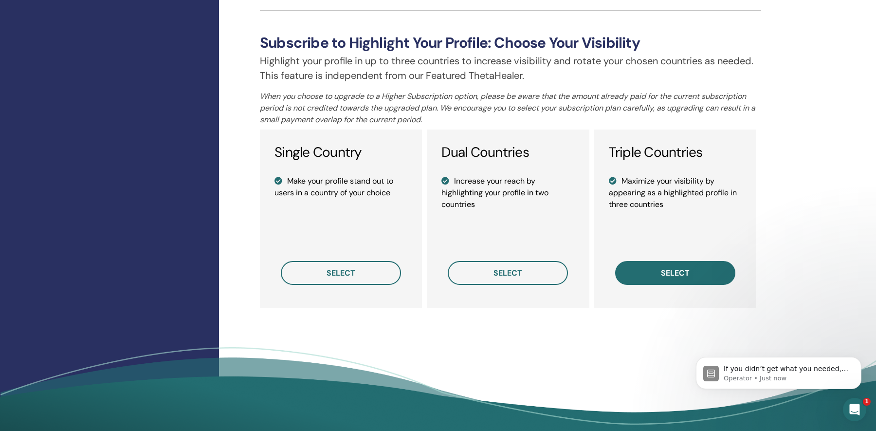
click at [636, 274] on button "select" at bounding box center [675, 273] width 120 height 24
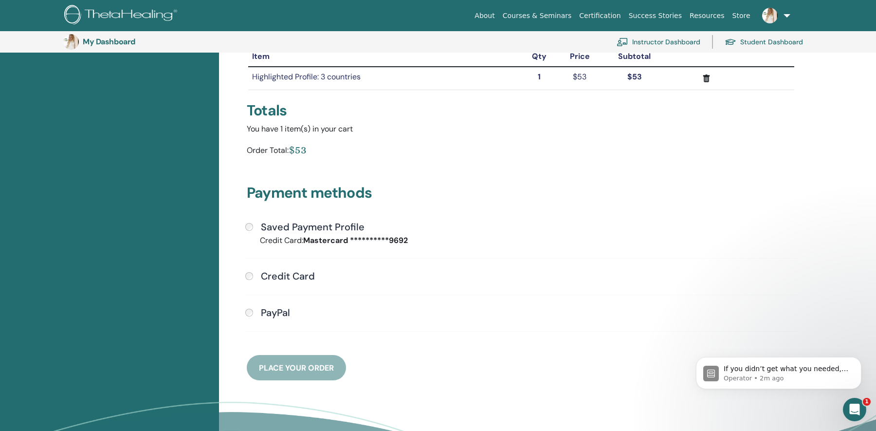
scroll to position [131, 0]
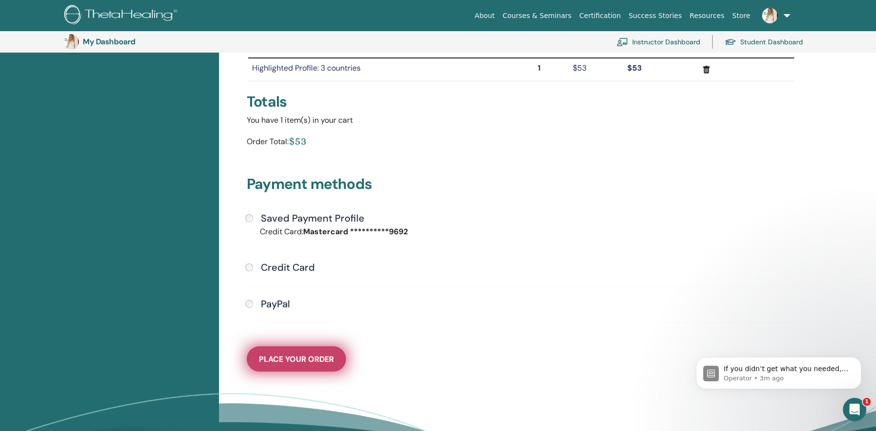
click at [309, 357] on span "Place Your Order" at bounding box center [296, 359] width 75 height 10
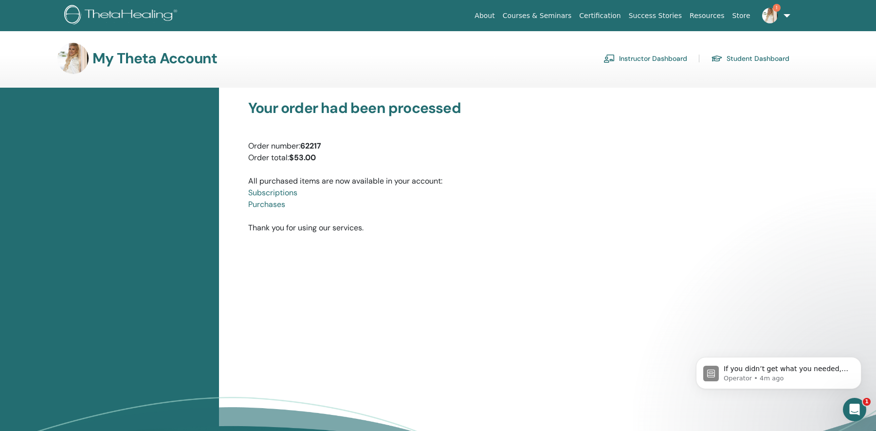
click at [90, 13] on img at bounding box center [122, 16] width 116 height 22
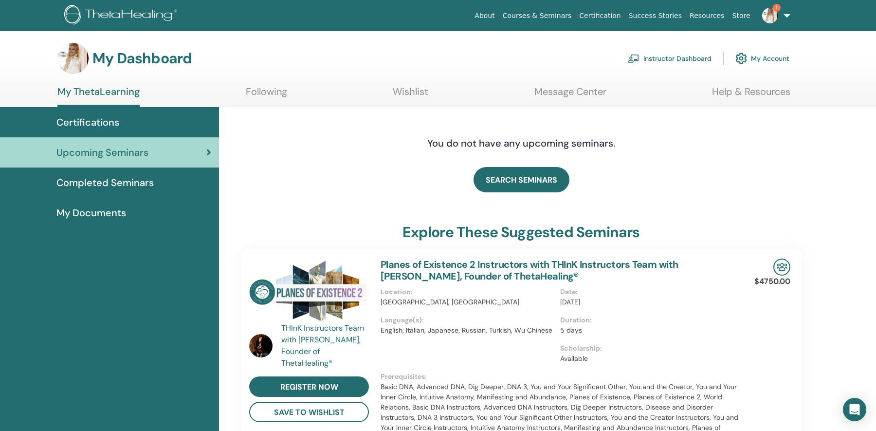
click at [635, 58] on img at bounding box center [634, 58] width 12 height 9
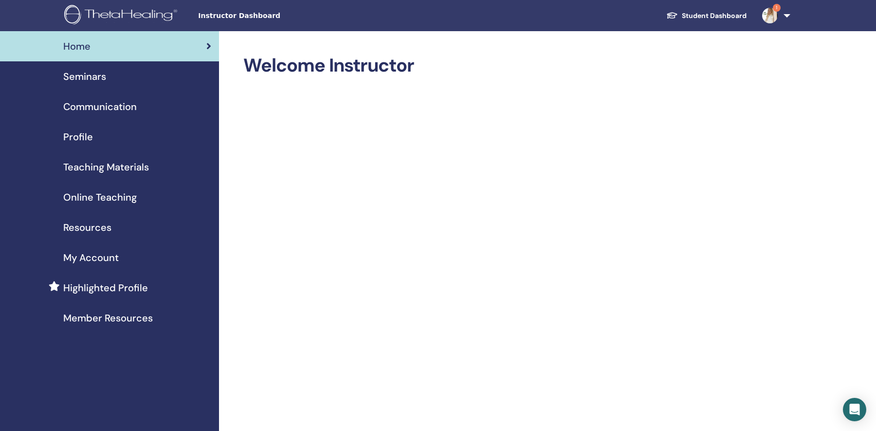
click at [76, 74] on span "Seminars" at bounding box center [84, 76] width 43 height 15
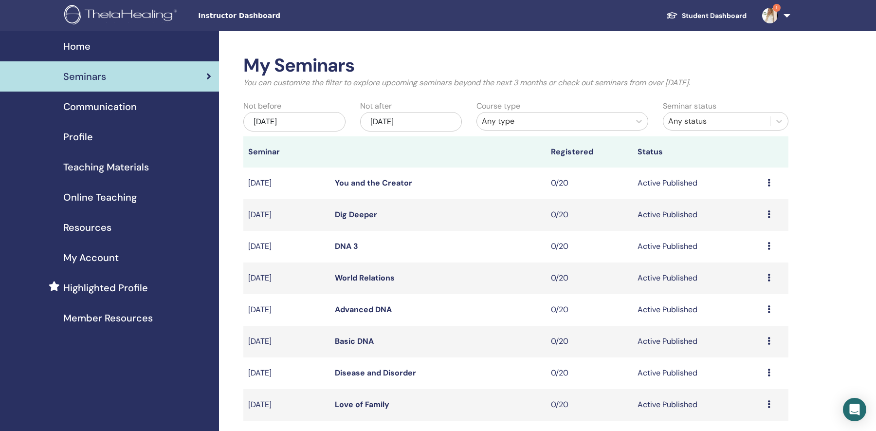
click at [343, 244] on link "DNA 3" at bounding box center [346, 246] width 23 height 10
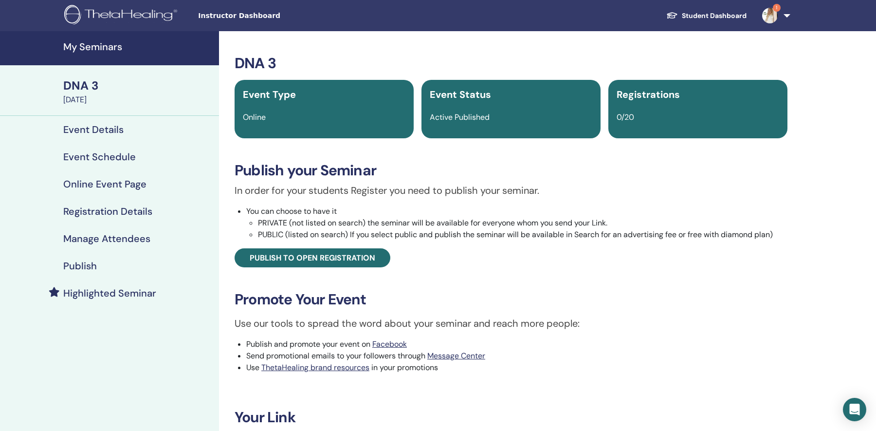
click at [95, 130] on h4 "Event Details" at bounding box center [93, 130] width 60 height 12
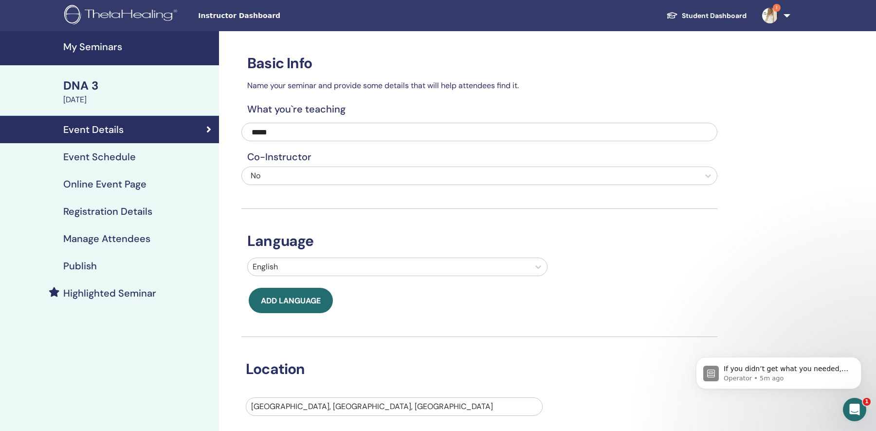
click at [132, 185] on h4 "Online Event Page" at bounding box center [104, 184] width 83 height 12
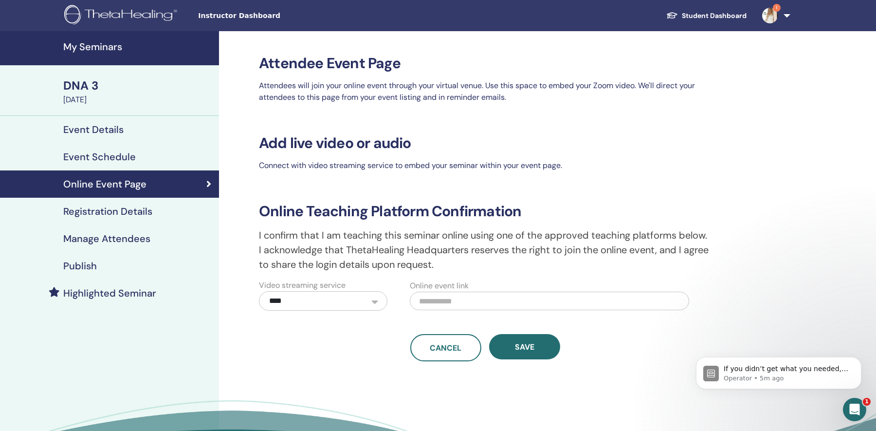
click at [125, 214] on h4 "Registration Details" at bounding box center [107, 211] width 89 height 12
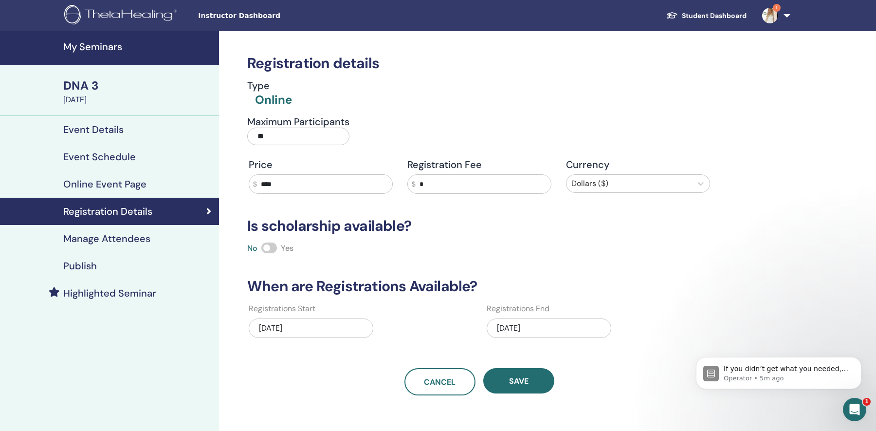
click at [265, 186] on input "****" at bounding box center [324, 184] width 135 height 18
type input "****"
click at [501, 380] on button "Save" at bounding box center [518, 380] width 71 height 25
click at [501, 382] on button "Save" at bounding box center [518, 380] width 71 height 25
click at [83, 49] on h4 "My Seminars" at bounding box center [138, 47] width 150 height 12
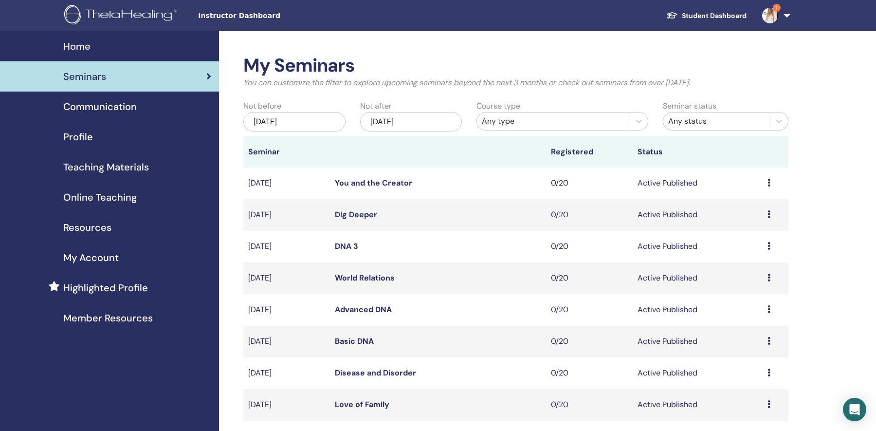
click at [349, 280] on link "World Relations" at bounding box center [365, 277] width 60 height 10
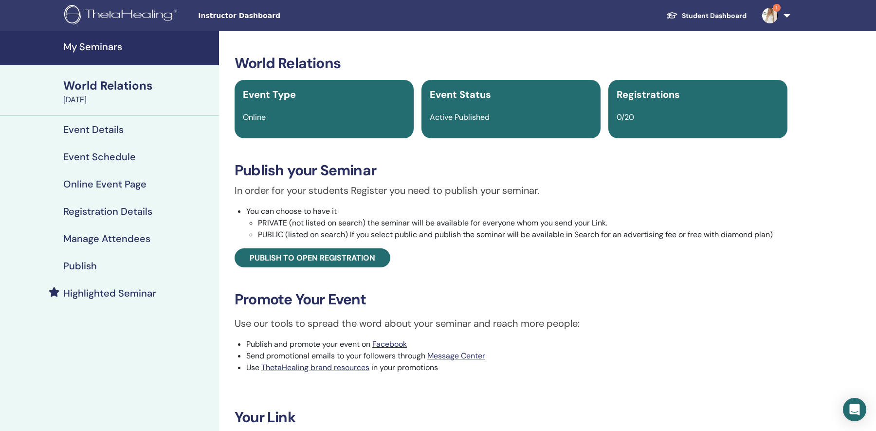
click at [103, 211] on h4 "Registration Details" at bounding box center [107, 211] width 89 height 12
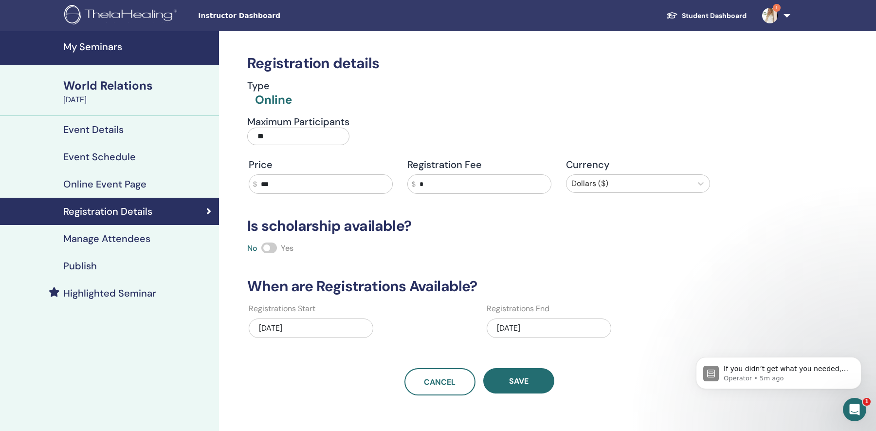
drag, startPoint x: 283, startPoint y: 185, endPoint x: 253, endPoint y: 185, distance: 29.2
click at [253, 185] on div "$ ***" at bounding box center [321, 183] width 144 height 19
type input "****"
click at [503, 378] on button "Save" at bounding box center [518, 380] width 71 height 25
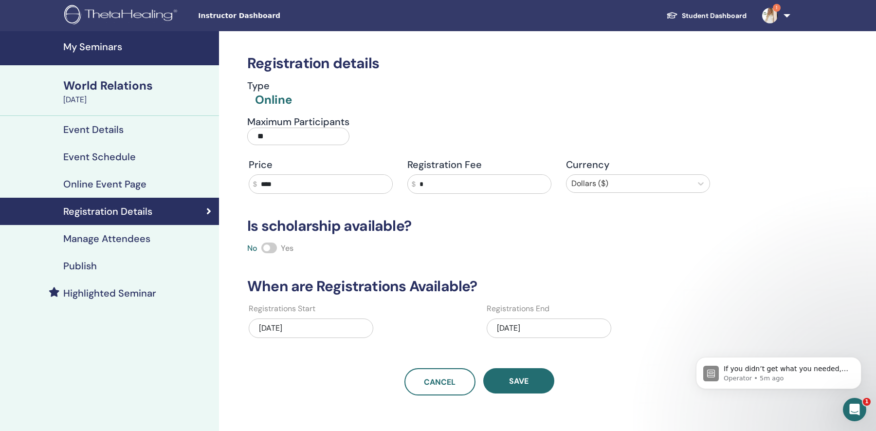
click at [87, 44] on h4 "My Seminars" at bounding box center [138, 47] width 150 height 12
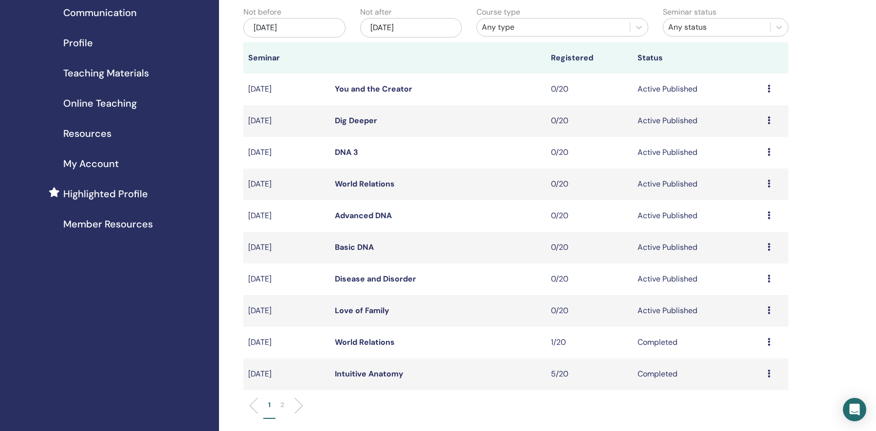
scroll to position [98, 0]
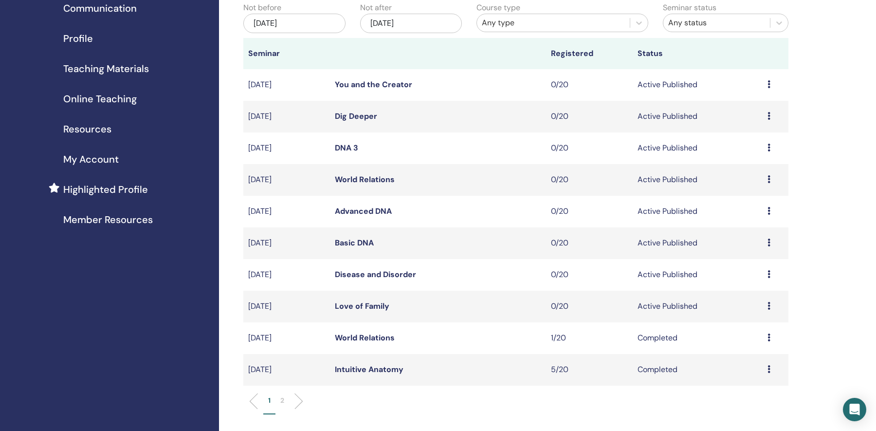
click at [343, 308] on link "Love of Family" at bounding box center [362, 306] width 54 height 10
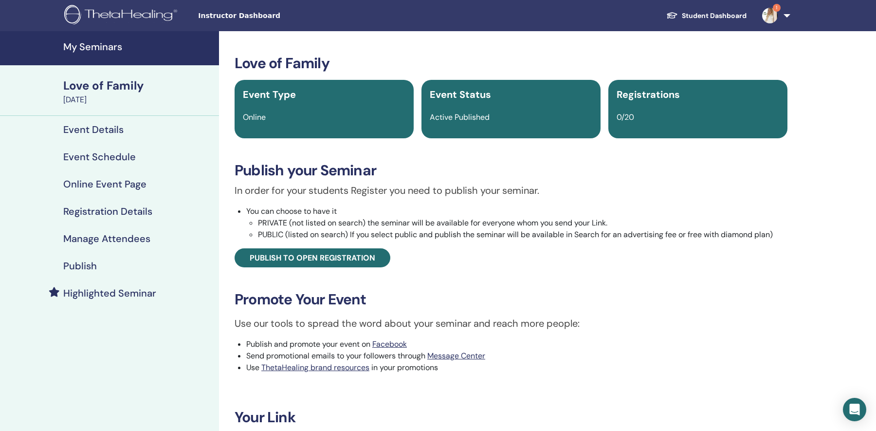
click at [109, 208] on h4 "Registration Details" at bounding box center [107, 211] width 89 height 12
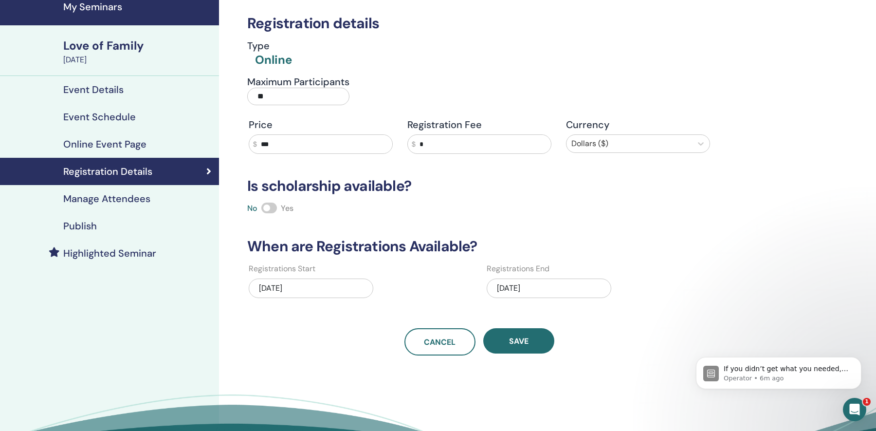
click at [269, 145] on input "***" at bounding box center [324, 144] width 135 height 18
drag, startPoint x: 264, startPoint y: 144, endPoint x: 275, endPoint y: 143, distance: 11.2
click at [275, 143] on input "***" at bounding box center [324, 144] width 135 height 18
type input "***"
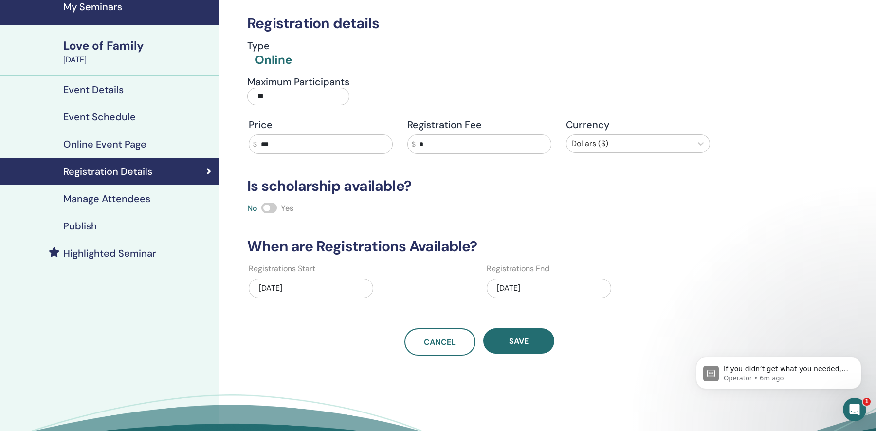
click at [365, 205] on div "No Yes" at bounding box center [479, 208] width 476 height 12
click at [509, 337] on span "Save" at bounding box center [518, 341] width 19 height 10
click at [515, 344] on span "Save" at bounding box center [518, 341] width 19 height 10
click at [402, 104] on div "Maximum Participants **" at bounding box center [356, 93] width 232 height 35
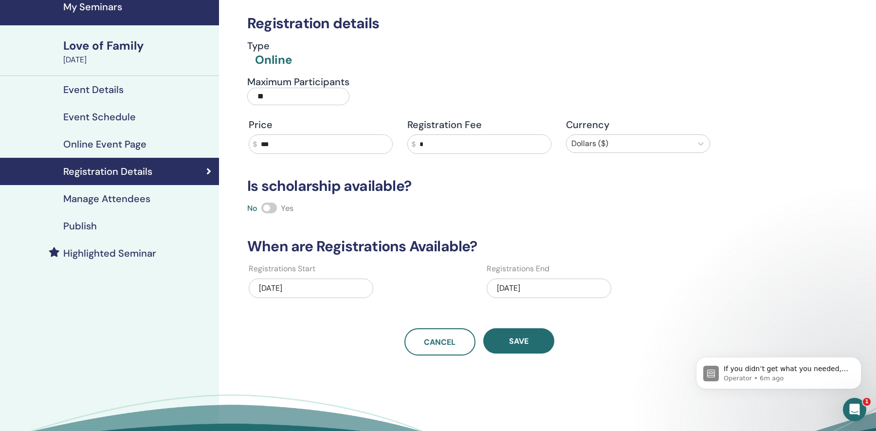
click at [394, 163] on div "Registration details Type Online Maximum Participants ** Price $ *** Registrati…" at bounding box center [479, 173] width 476 height 364
click at [381, 101] on div "Maximum Participants **" at bounding box center [356, 93] width 232 height 35
